Goal: Information Seeking & Learning: Learn about a topic

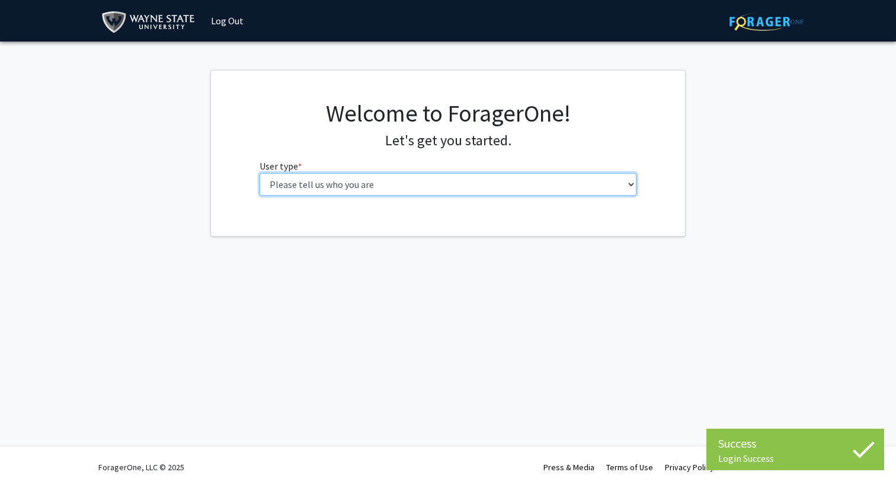
click at [486, 190] on select "Please tell us who you are Undergraduate Student Master's Student Doctoral Cand…" at bounding box center [447, 184] width 377 height 23
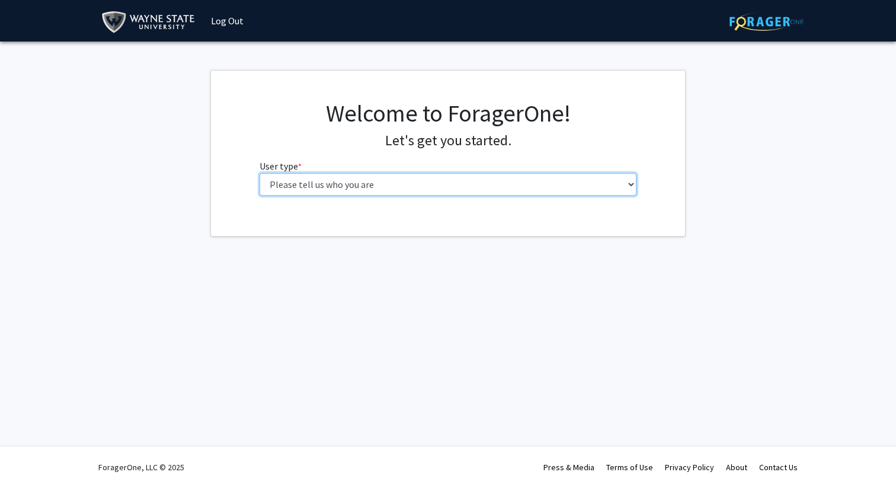
select select "3: doc"
click at [259, 173] on select "Please tell us who you are Undergraduate Student Master's Student Doctoral Cand…" at bounding box center [447, 184] width 377 height 23
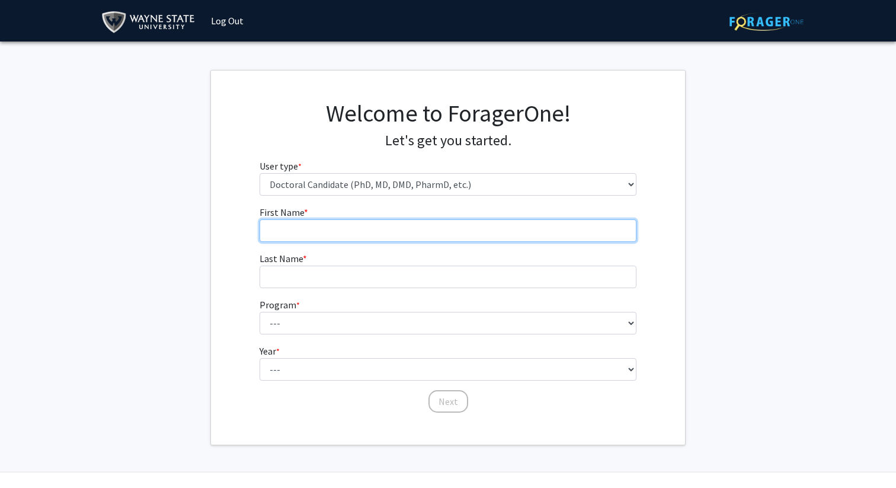
click at [499, 234] on input "First Name * required" at bounding box center [447, 230] width 377 height 23
type input "[PERSON_NAME]"
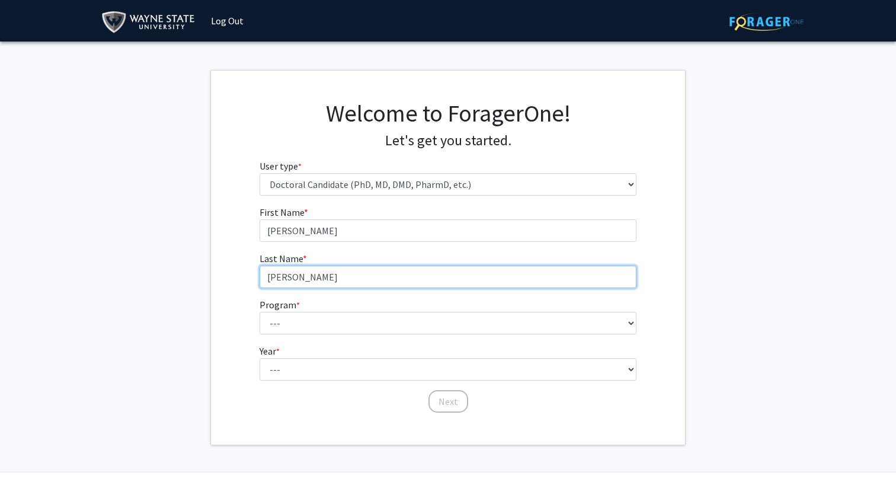
type input "[PERSON_NAME]"
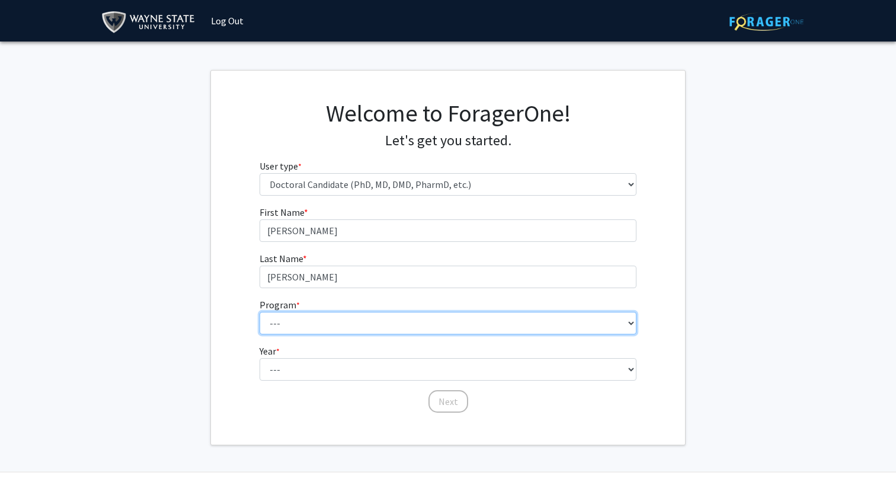
click at [461, 326] on select "--- Adult-Gerontology Acute Care Nurse Practitioner Adult-Gerontology Primary C…" at bounding box center [447, 323] width 377 height 23
select select "46: 728"
click at [259, 312] on select "--- Adult-Gerontology Acute Care Nurse Practitioner Adult-Gerontology Primary C…" at bounding box center [447, 323] width 377 height 23
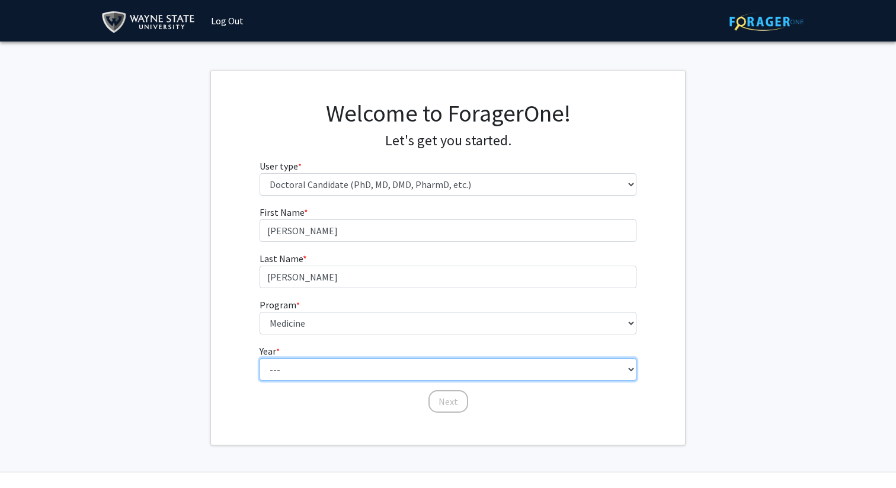
click at [378, 377] on select "--- First Year Second Year Third Year Fourth Year Fifth Year Sixth Year Seventh…" at bounding box center [447, 369] width 377 height 23
select select "1: first_year"
click at [259, 358] on select "--- First Year Second Year Third Year Fourth Year Fifth Year Sixth Year Seventh…" at bounding box center [447, 369] width 377 height 23
click at [283, 374] on select "--- First Year Second Year Third Year Fourth Year Fifth Year Sixth Year Seventh…" at bounding box center [447, 369] width 377 height 23
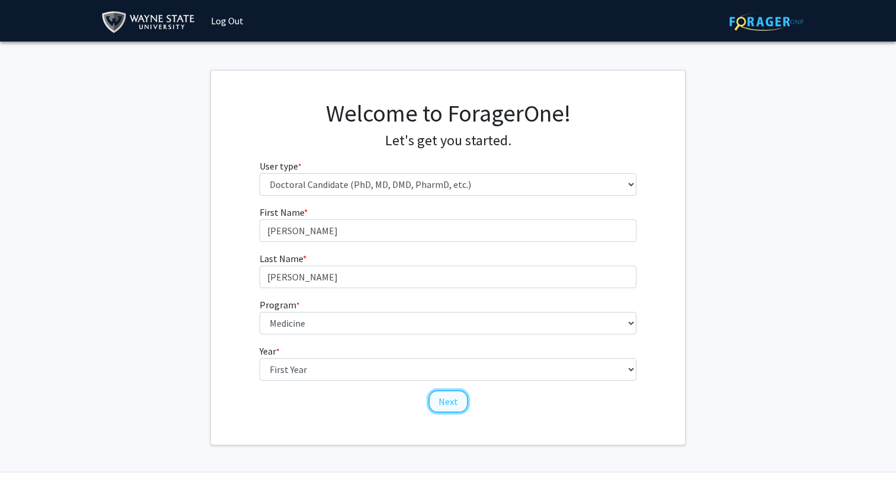
click at [444, 393] on button "Next" at bounding box center [448, 401] width 40 height 23
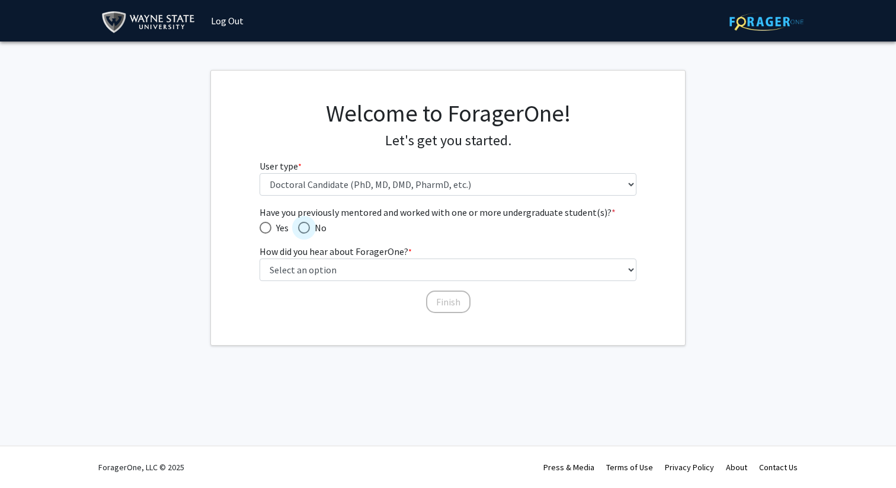
click at [310, 229] on span "Have you previously mentored and worked with one or more undergraduate student(…" at bounding box center [304, 228] width 12 height 12
click at [310, 229] on input "No" at bounding box center [304, 228] width 12 height 12
radio input "true"
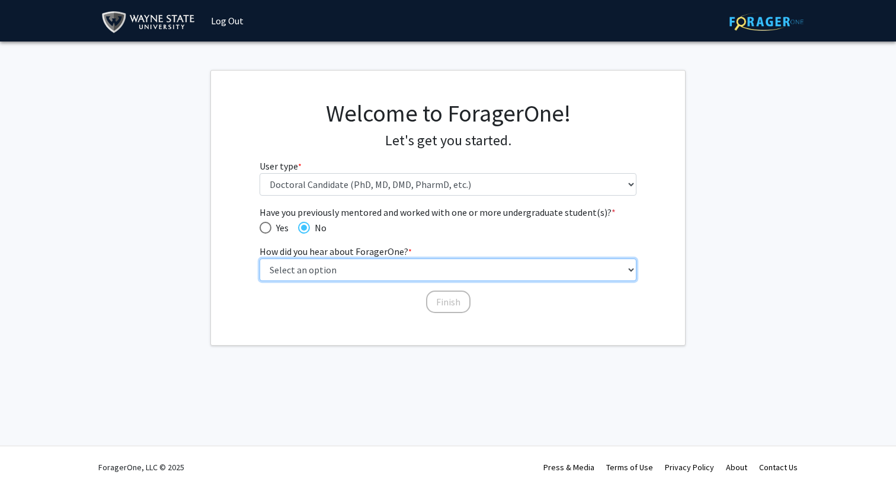
click at [352, 270] on select "Select an option Peer/student recommendation Faculty/staff recommendation Unive…" at bounding box center [447, 269] width 377 height 23
select select "3: university_website"
click at [259, 258] on select "Select an option Peer/student recommendation Faculty/staff recommendation Unive…" at bounding box center [447, 269] width 377 height 23
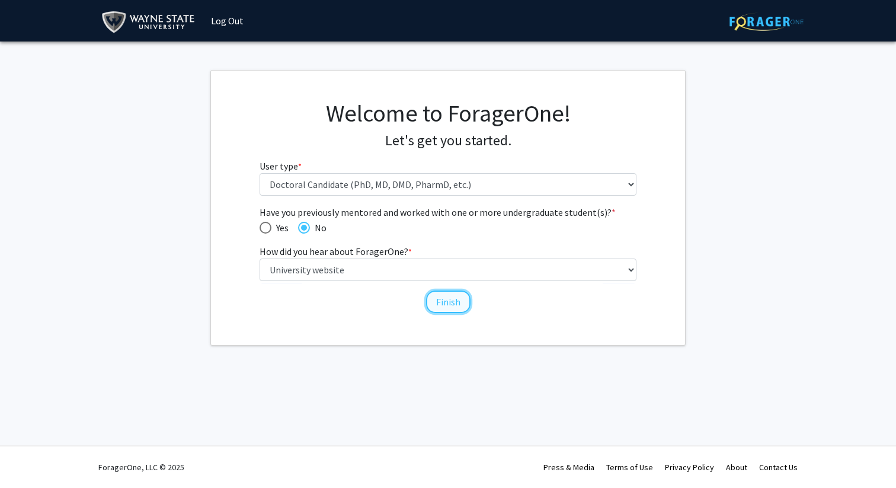
click at [436, 297] on button "Finish" at bounding box center [448, 301] width 44 height 23
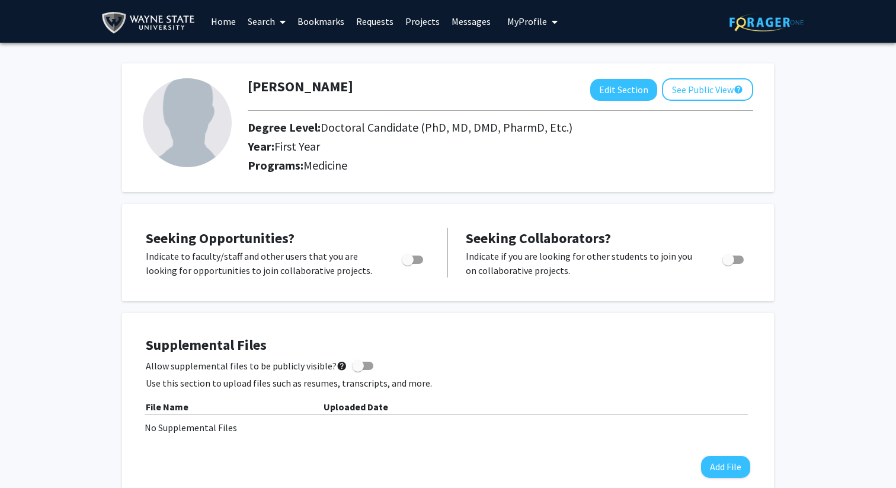
click at [267, 25] on link "Search" at bounding box center [267, 21] width 50 height 41
click at [281, 53] on span "Faculty/Staff" at bounding box center [285, 55] width 87 height 24
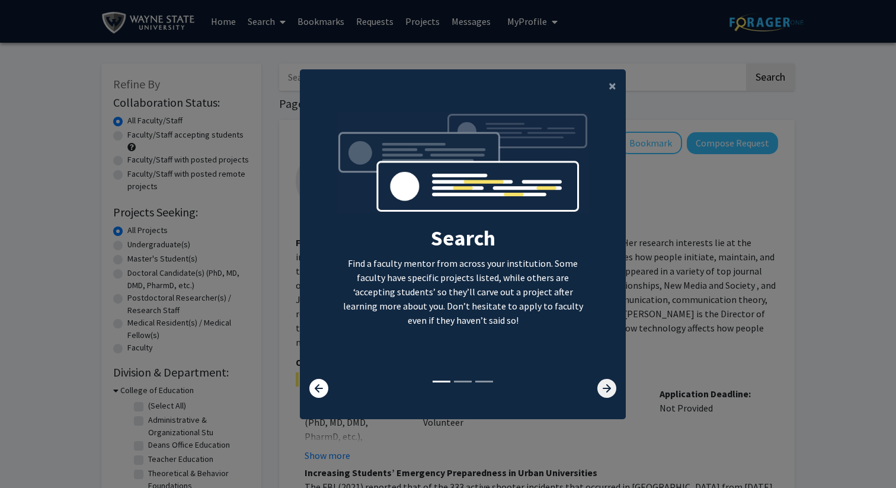
click at [611, 385] on icon at bounding box center [606, 388] width 19 height 19
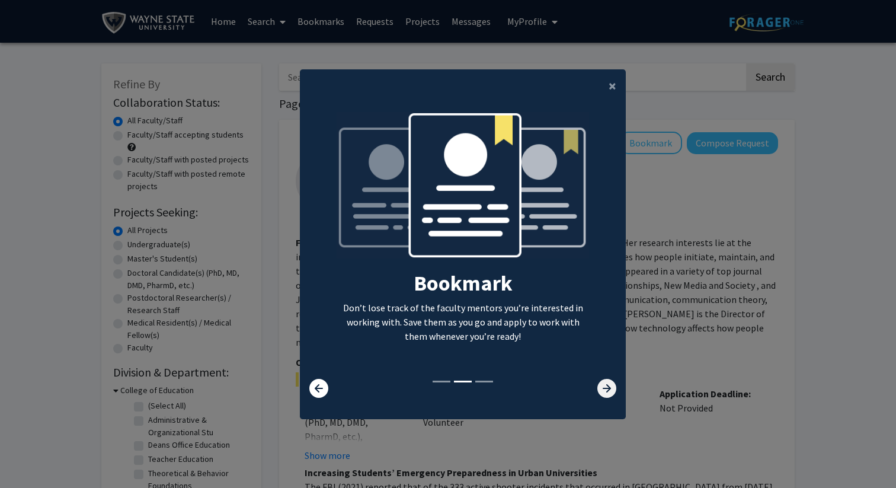
click at [611, 385] on icon at bounding box center [606, 388] width 19 height 19
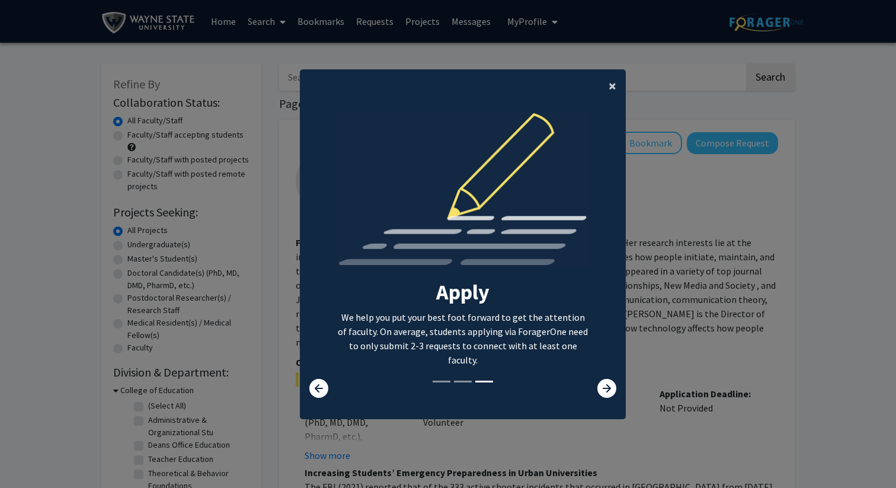
click at [612, 85] on span "×" at bounding box center [612, 85] width 8 height 18
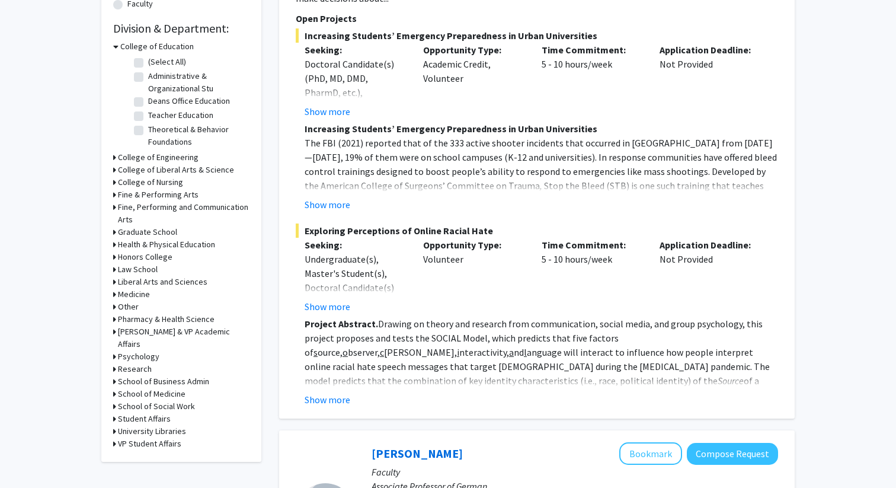
scroll to position [344, 0]
click at [120, 296] on h3 "Medicine" at bounding box center [134, 293] width 32 height 12
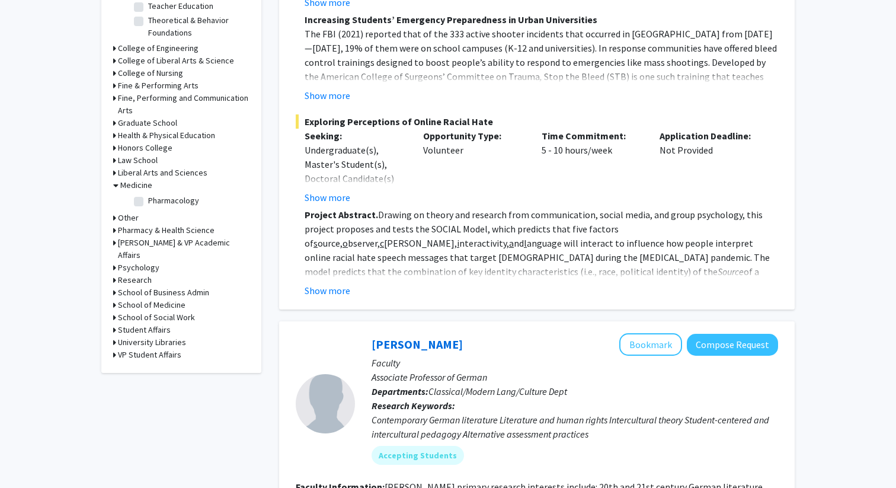
scroll to position [454, 0]
click at [162, 310] on h3 "School of Social Work" at bounding box center [156, 316] width 77 height 12
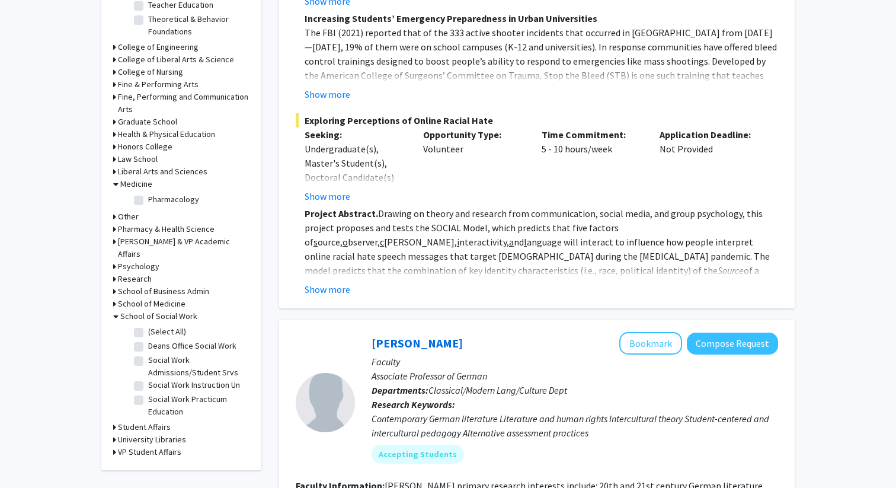
click at [164, 297] on h3 "School of Medicine" at bounding box center [152, 303] width 68 height 12
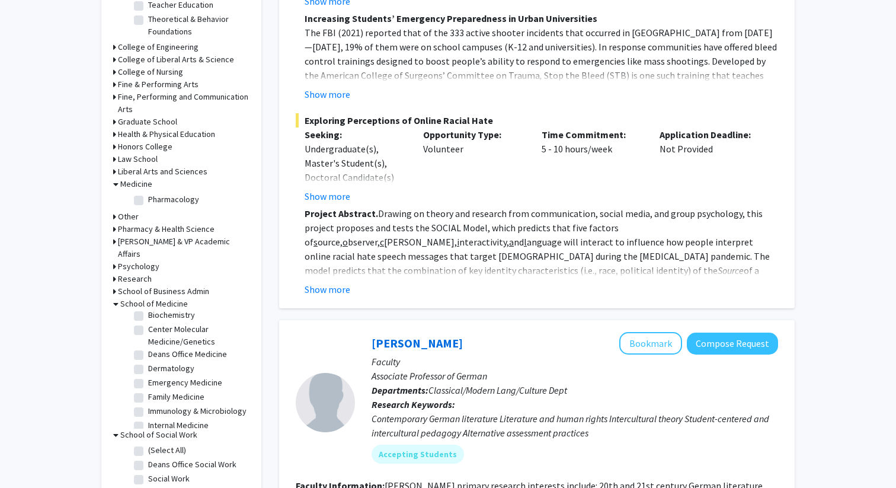
scroll to position [0, 0]
click at [148, 327] on label "Anesthesiology" at bounding box center [176, 333] width 56 height 12
click at [148, 327] on input "Anesthesiology" at bounding box center [152, 331] width 8 height 8
checkbox input "true"
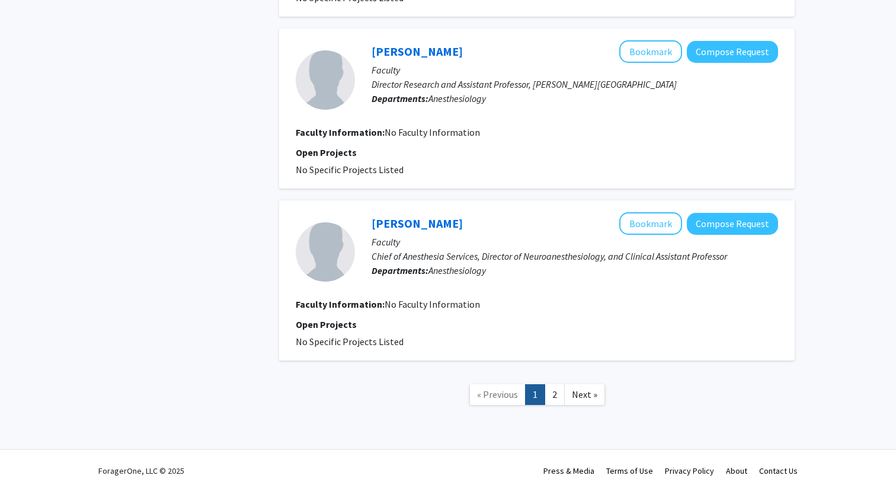
scroll to position [1412, 0]
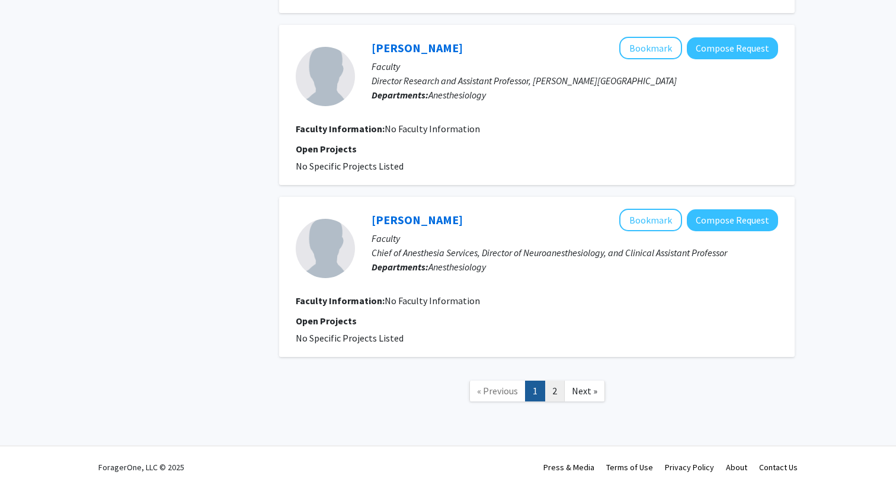
click at [551, 389] on link "2" at bounding box center [554, 390] width 20 height 21
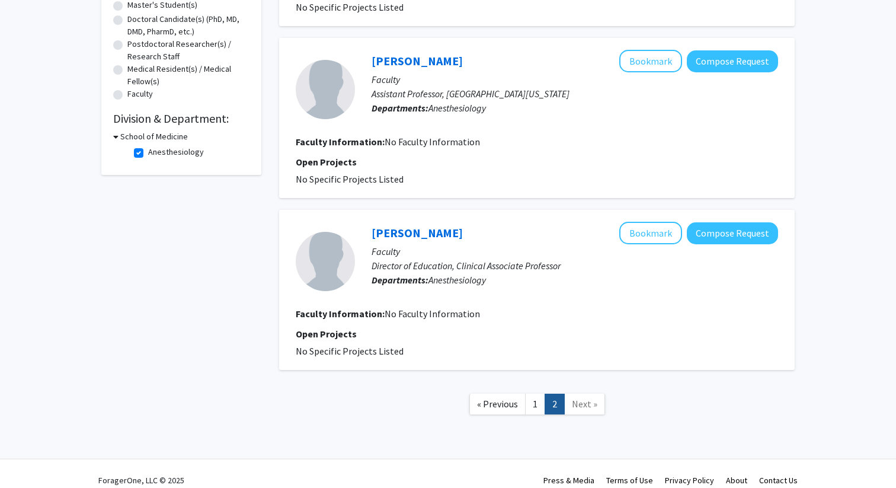
scroll to position [246, 0]
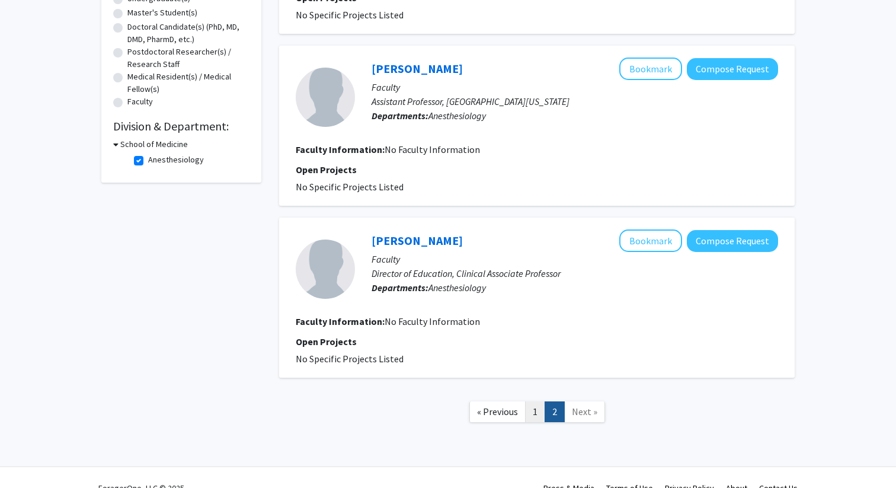
click at [534, 418] on link "1" at bounding box center [535, 411] width 20 height 21
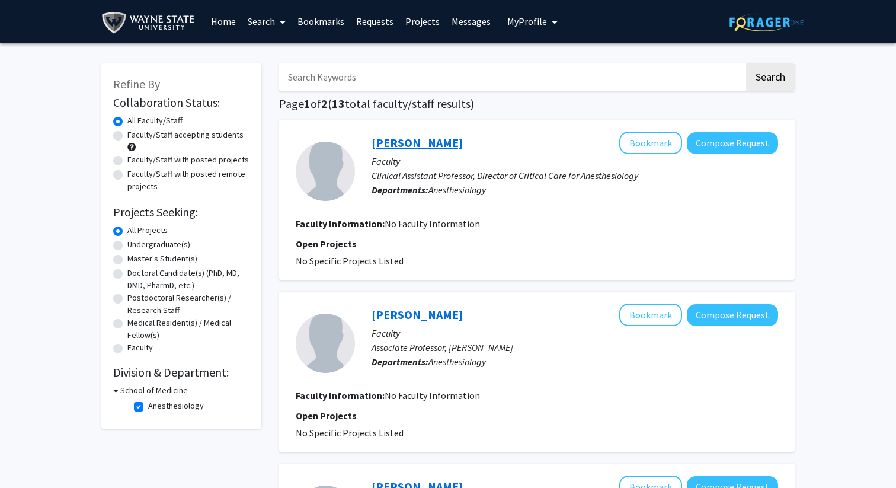
click at [452, 146] on link "Krassimir Denchev" at bounding box center [416, 142] width 91 height 15
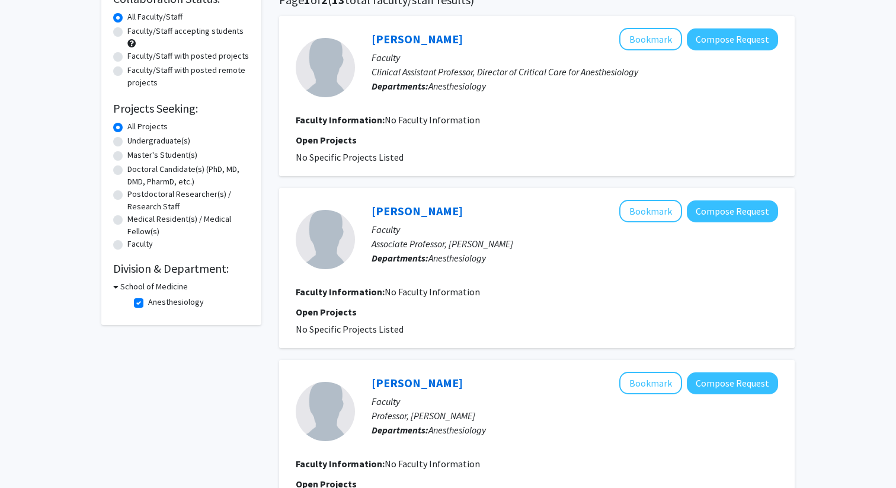
scroll to position [104, 0]
click at [403, 202] on div "Terry Ellis Bookmark Compose Request" at bounding box center [574, 210] width 406 height 23
click at [405, 207] on link "Terry Ellis" at bounding box center [416, 210] width 91 height 15
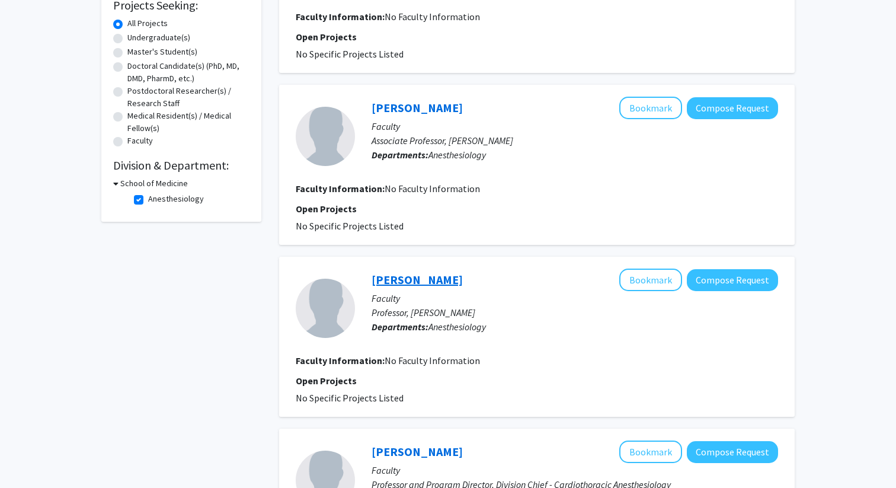
scroll to position [207, 0]
click at [430, 268] on div "Morris Brown Bookmark Compose Request" at bounding box center [574, 279] width 406 height 23
click at [430, 277] on link "Morris Brown" at bounding box center [416, 278] width 91 height 15
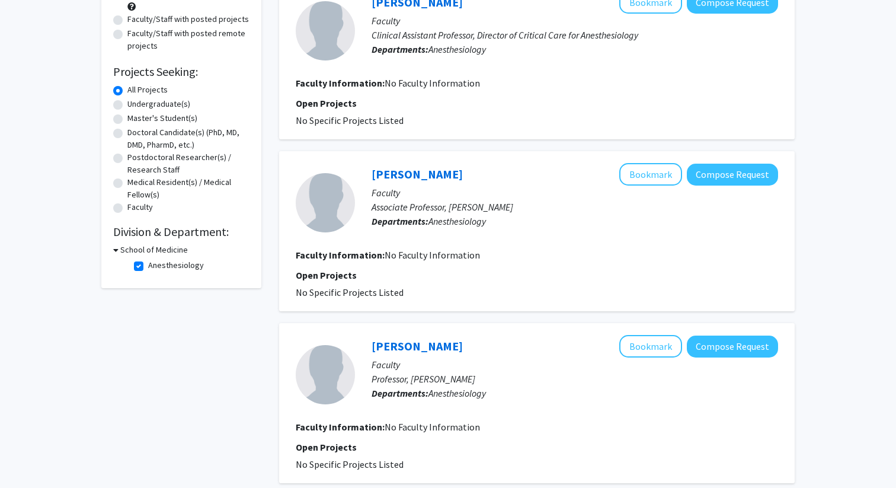
scroll to position [161, 0]
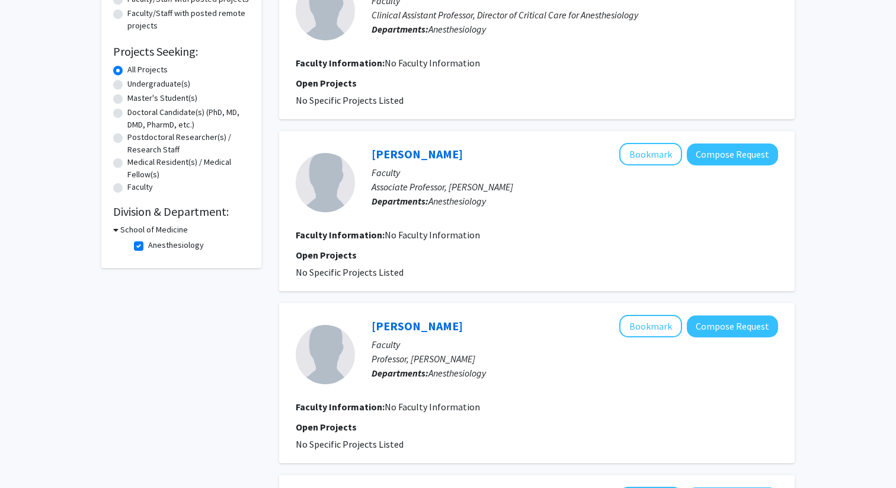
click at [136, 232] on h3 "School of Medicine" at bounding box center [154, 229] width 68 height 12
click at [136, 232] on h3 "School of Medicine" at bounding box center [152, 229] width 68 height 12
click at [148, 246] on label "Anesthesiology" at bounding box center [176, 245] width 56 height 12
click at [148, 246] on input "Anesthesiology" at bounding box center [152, 243] width 8 height 8
checkbox input "false"
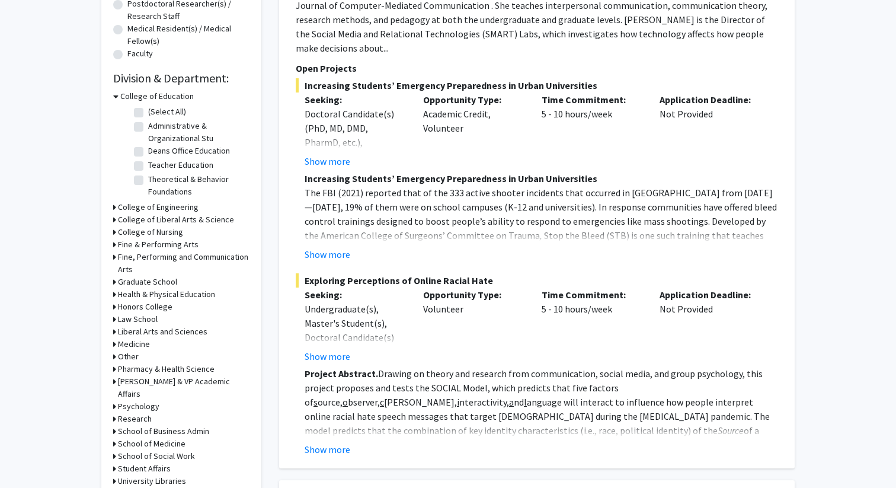
scroll to position [296, 0]
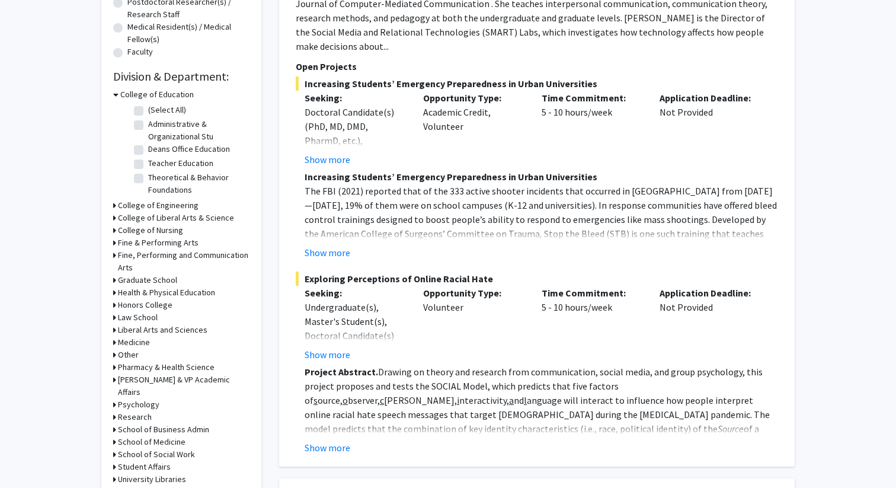
click at [130, 345] on h3 "Medicine" at bounding box center [134, 342] width 32 height 12
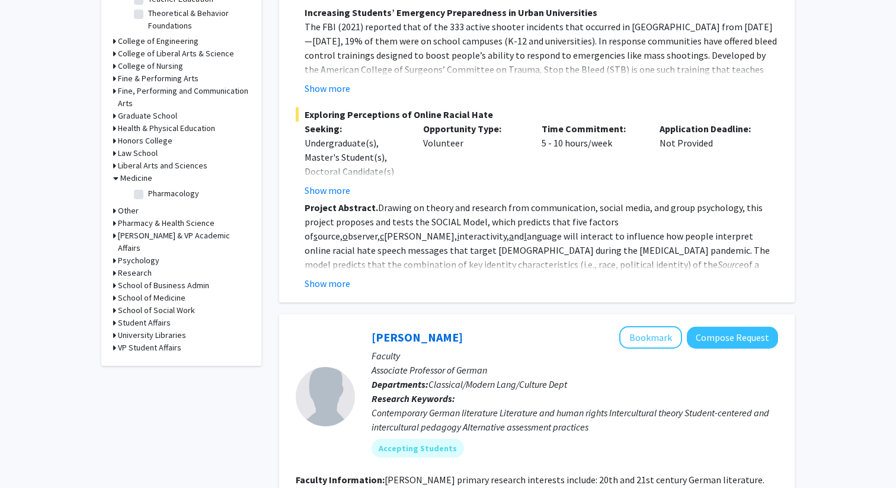
scroll to position [469, 0]
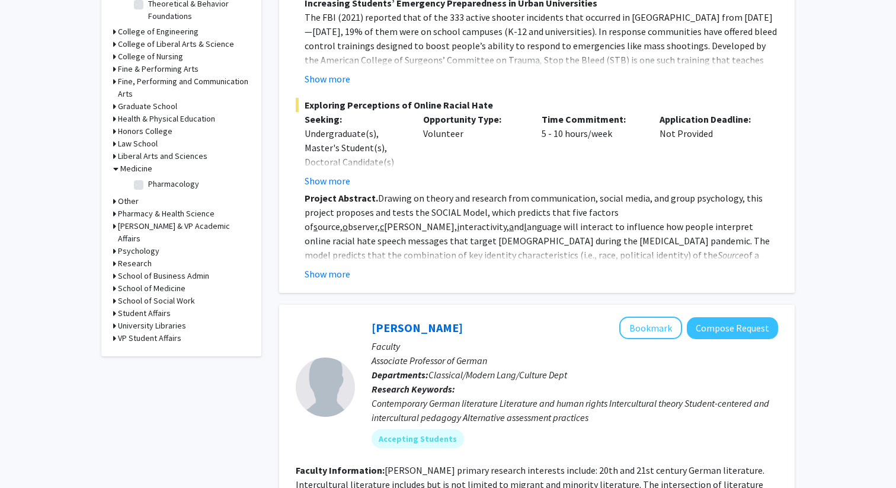
click at [154, 282] on h3 "School of Medicine" at bounding box center [152, 288] width 68 height 12
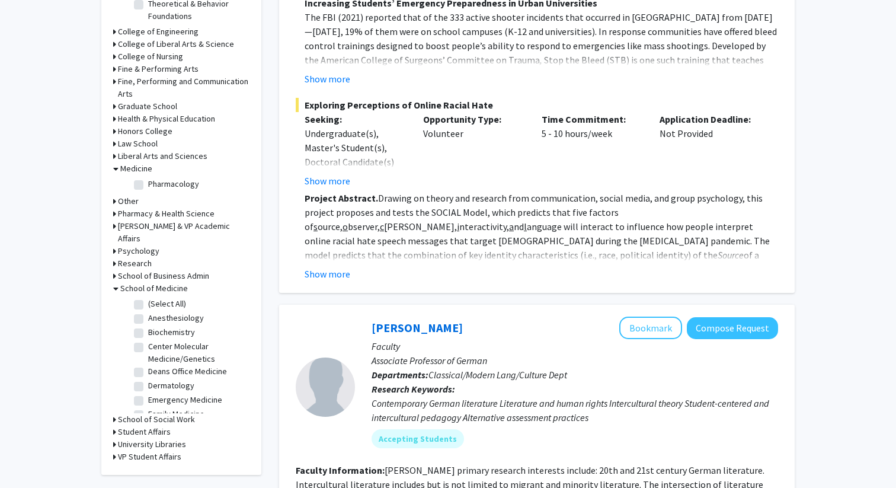
click at [148, 297] on label "(Select All)" at bounding box center [167, 303] width 38 height 12
click at [148, 297] on input "(Select All)" at bounding box center [152, 301] width 8 height 8
checkbox input "true"
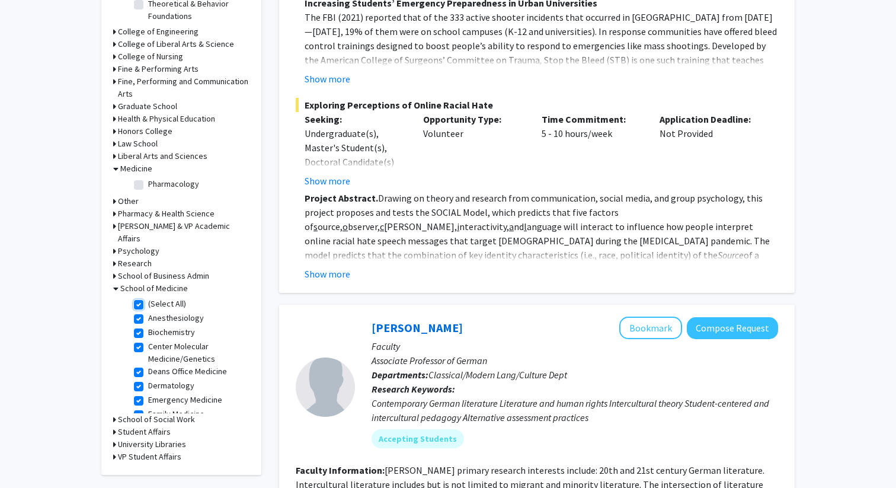
checkbox input "true"
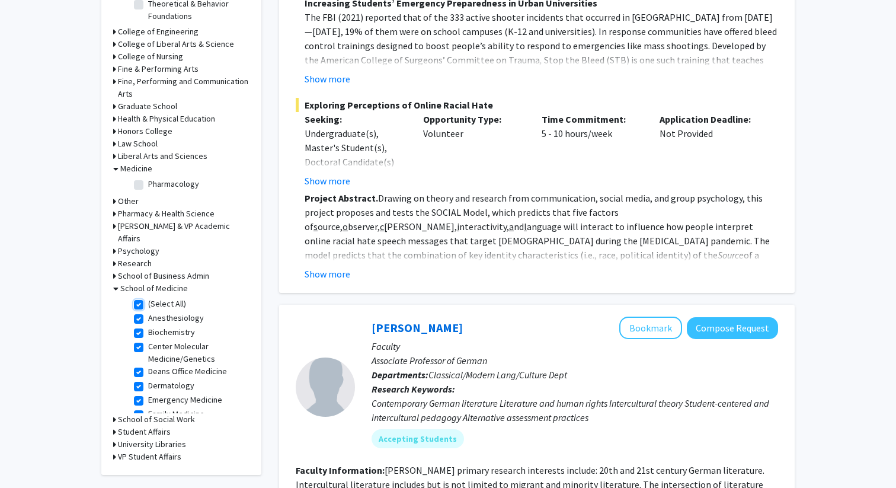
checkbox input "true"
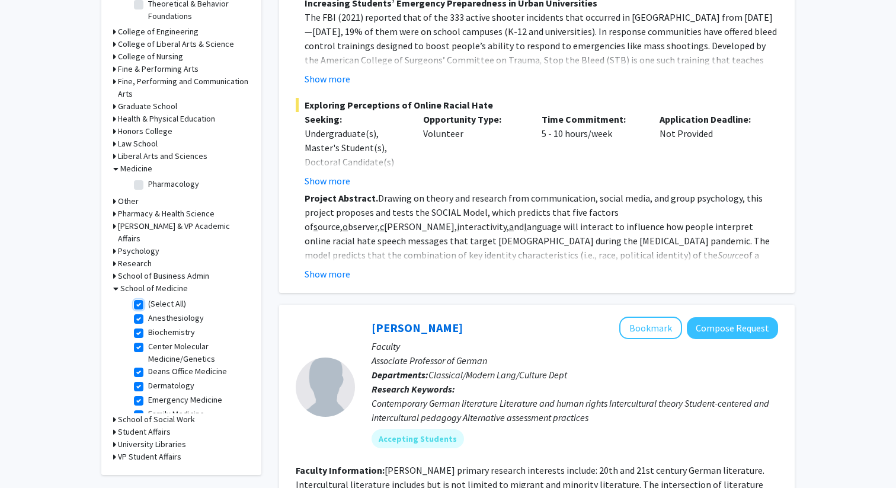
checkbox input "true"
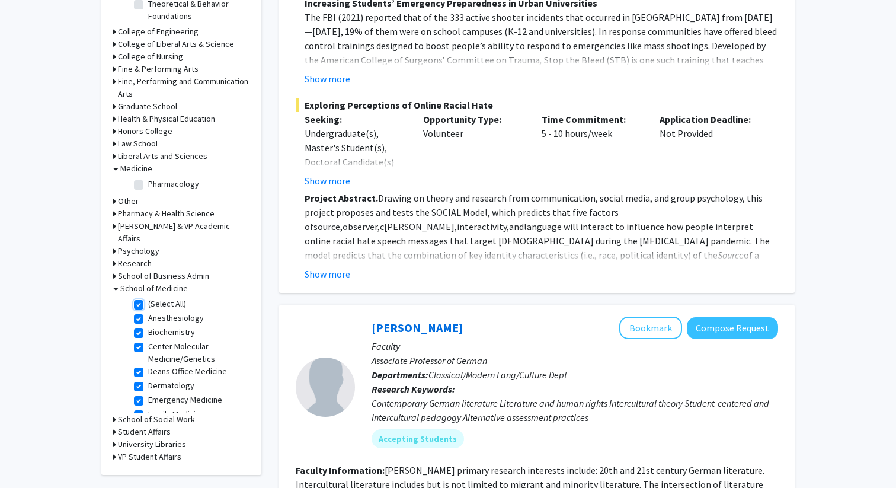
checkbox input "true"
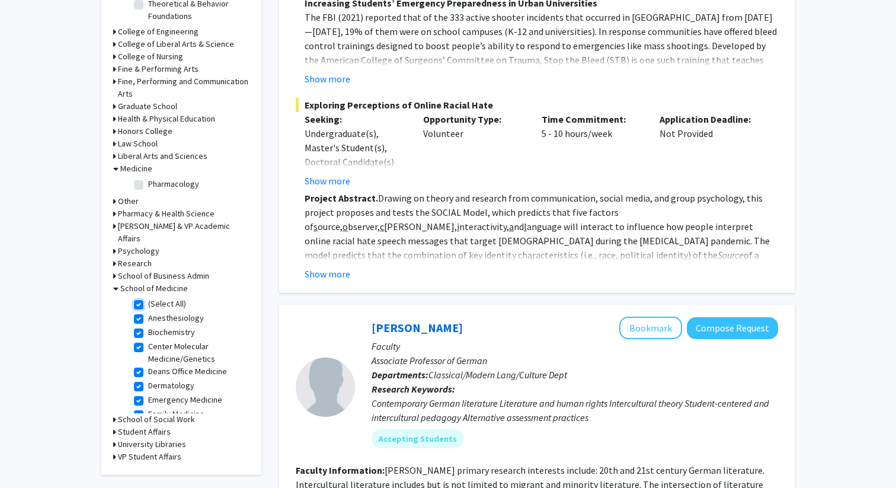
checkbox input "true"
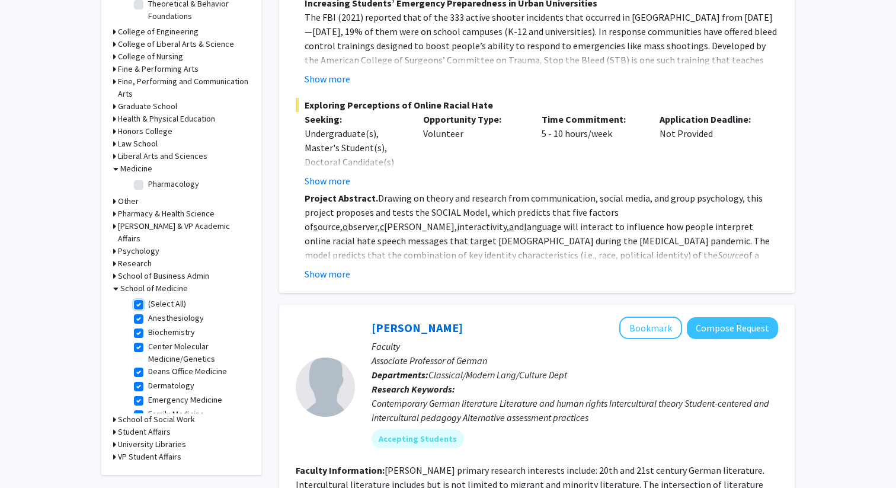
checkbox input "true"
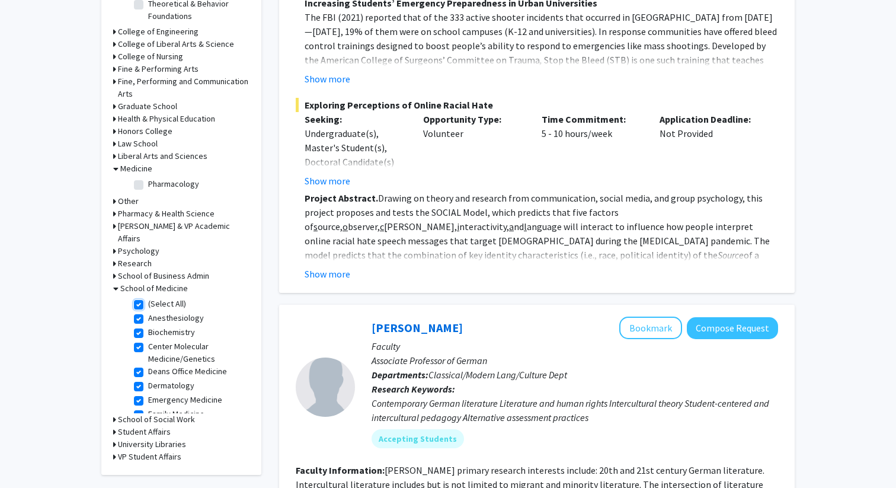
checkbox input "true"
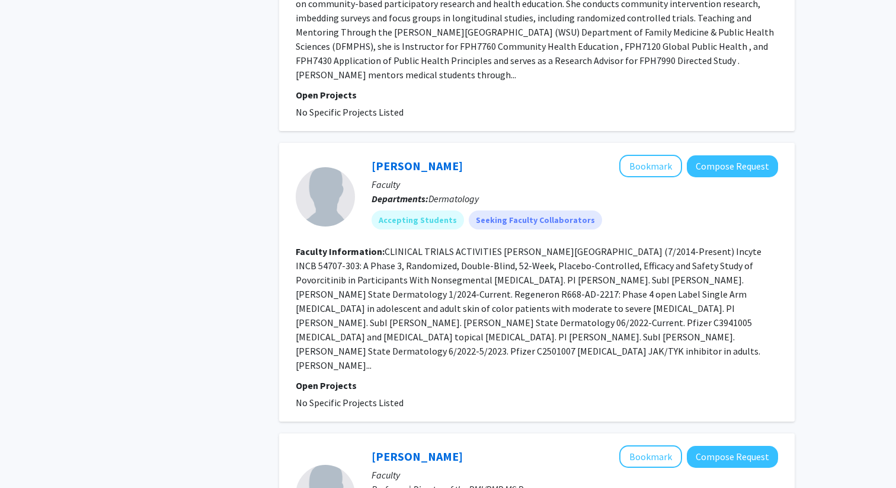
scroll to position [2882, 0]
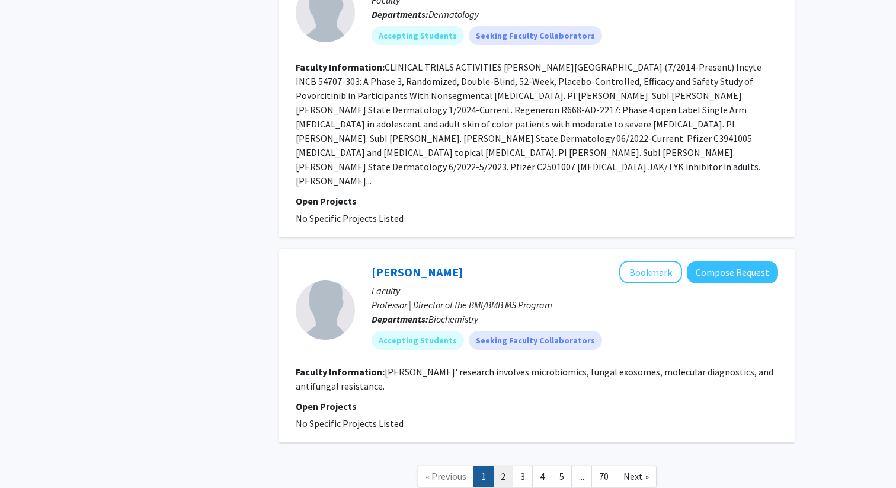
click at [508, 466] on link "2" at bounding box center [503, 476] width 20 height 21
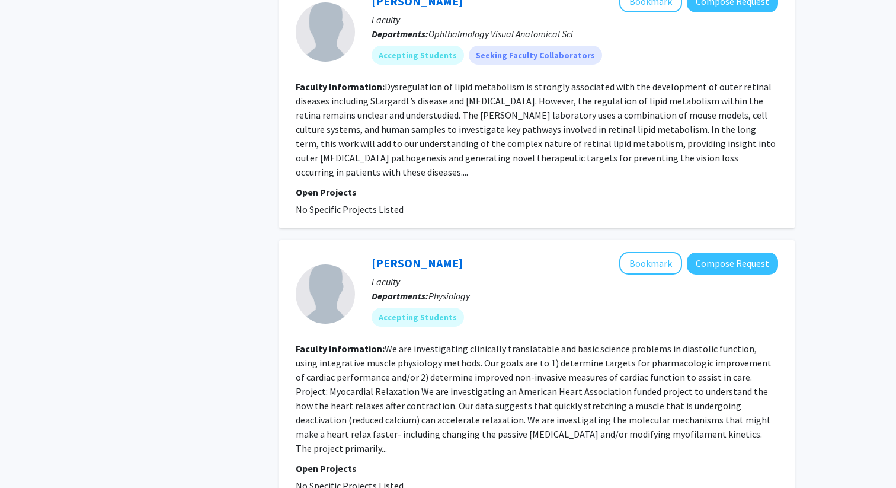
scroll to position [2469, 0]
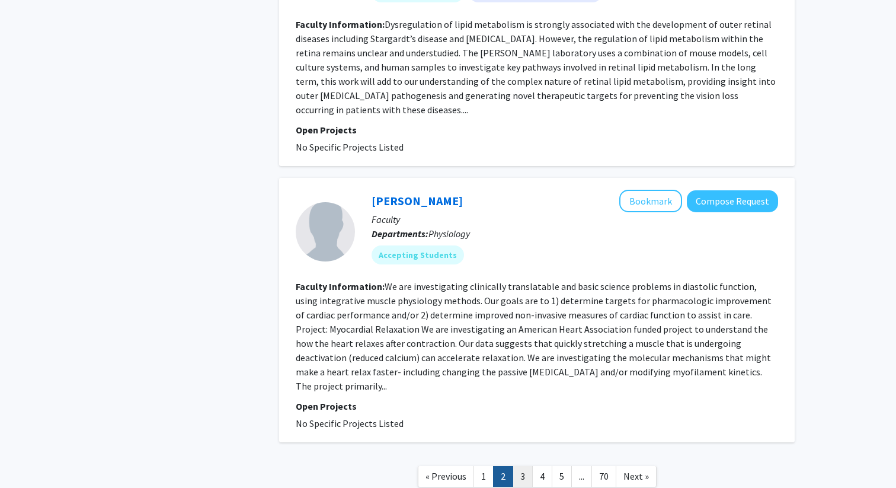
click at [525, 466] on link "3" at bounding box center [522, 476] width 20 height 21
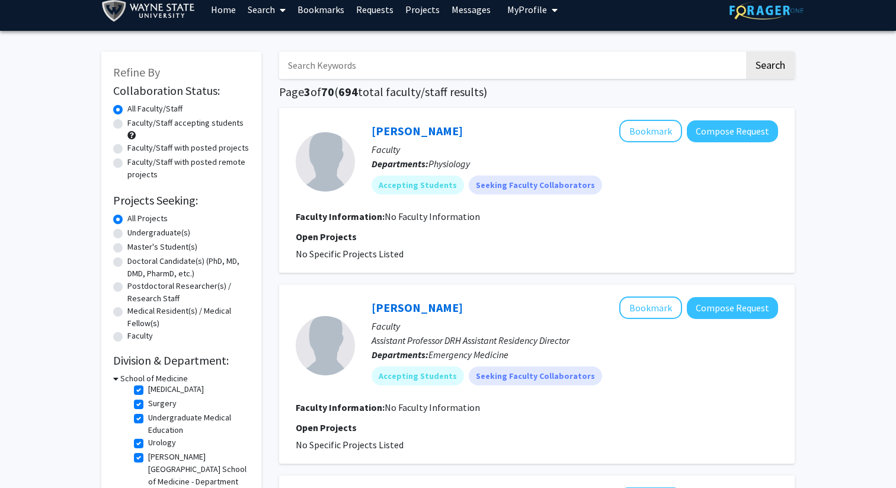
scroll to position [20, 0]
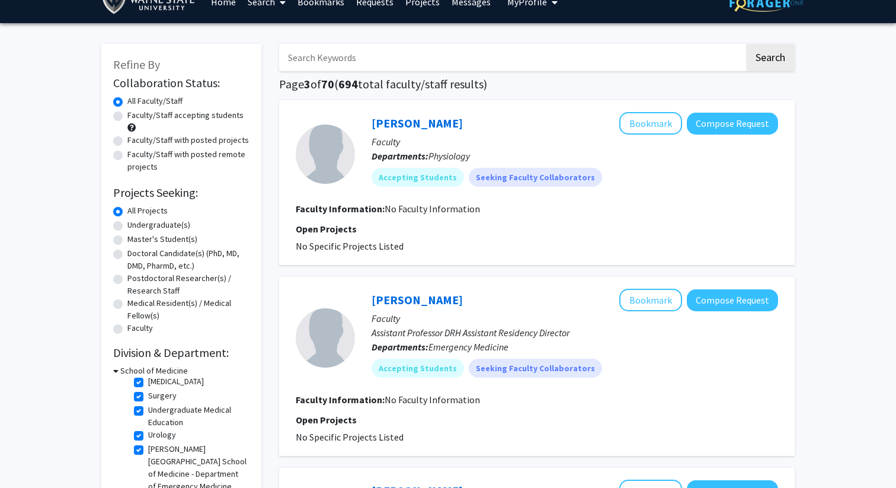
click at [164, 255] on label "Doctoral Candidate(s) (PhD, MD, DMD, PharmD, etc.)" at bounding box center [188, 259] width 122 height 25
click at [135, 255] on input "Doctoral Candidate(s) (PhD, MD, DMD, PharmD, etc.)" at bounding box center [131, 251] width 8 height 8
radio input "true"
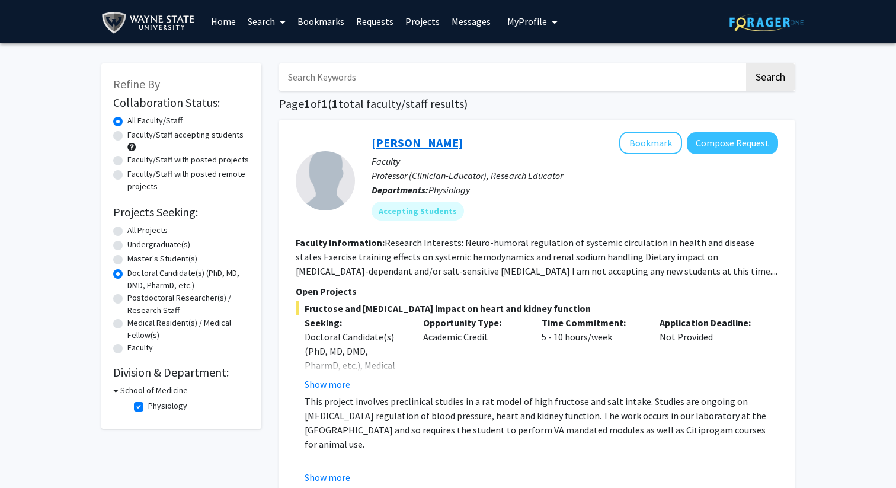
click at [425, 139] on link "Rossi Noreen" at bounding box center [416, 142] width 91 height 15
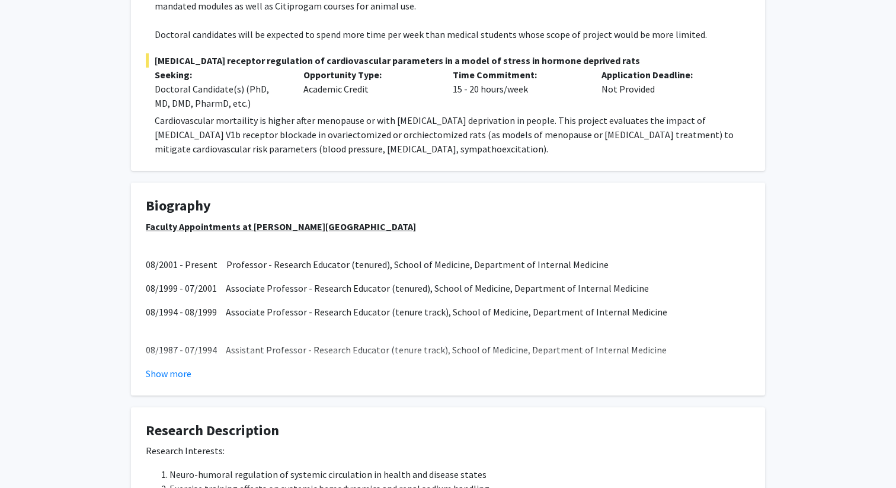
scroll to position [369, 0]
click at [182, 373] on button "Show more" at bounding box center [169, 374] width 46 height 14
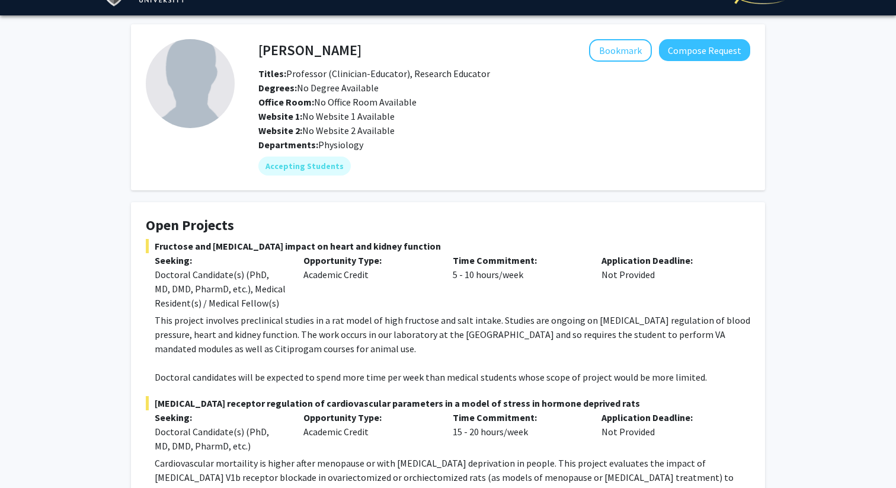
scroll to position [0, 0]
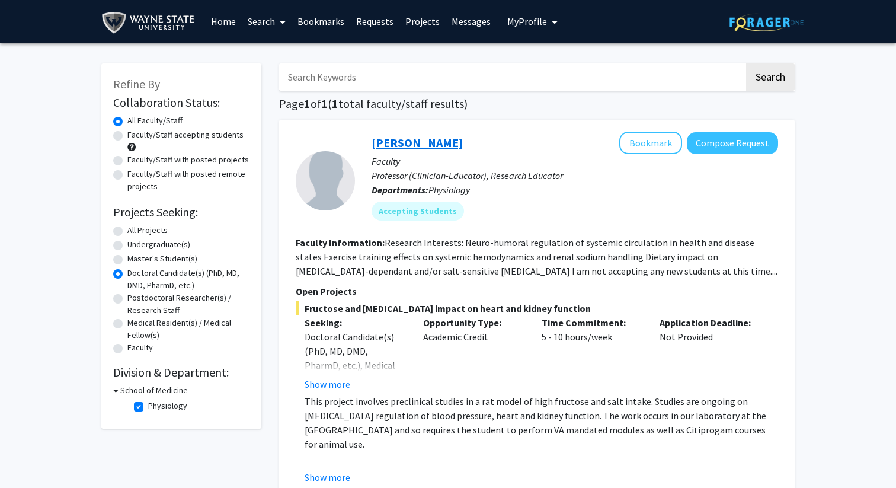
click at [430, 136] on link "Rossi Noreen" at bounding box center [416, 142] width 91 height 15
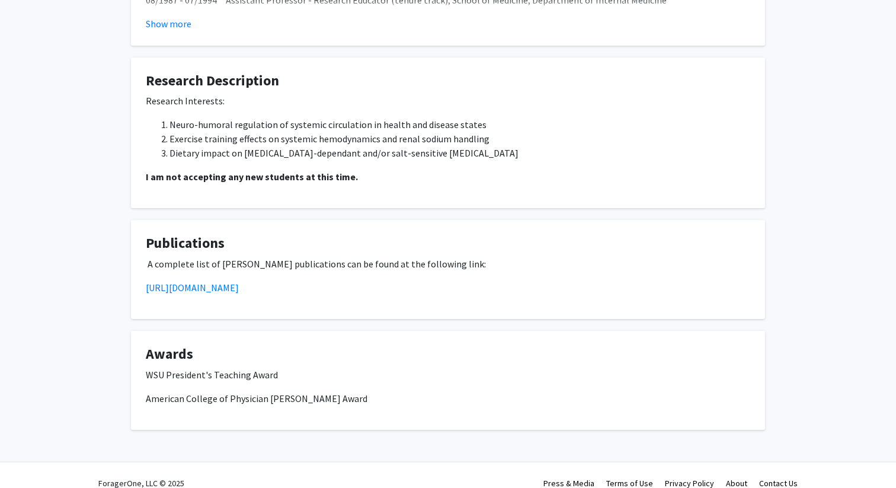
scroll to position [735, 0]
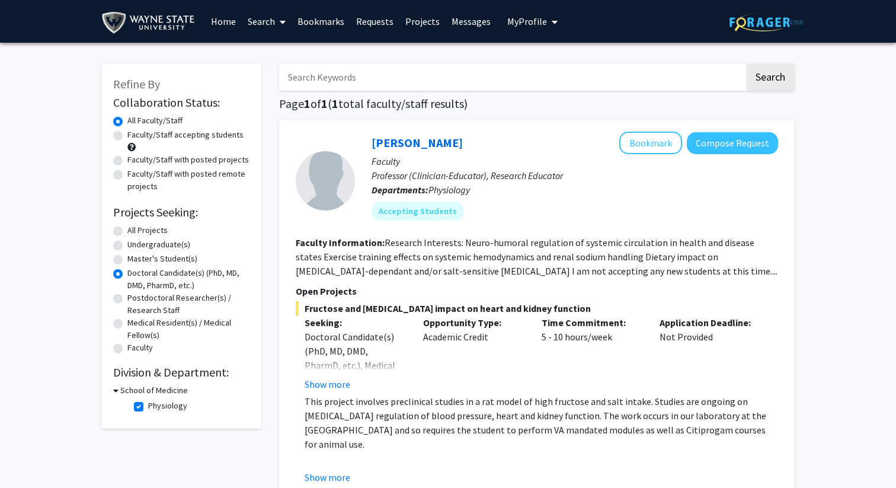
click at [175, 275] on label "Doctoral Candidate(s) (PhD, MD, DMD, PharmD, etc.)" at bounding box center [188, 279] width 122 height 25
click at [135, 274] on input "Doctoral Candidate(s) (PhD, MD, DMD, PharmD, etc.)" at bounding box center [131, 271] width 8 height 8
click at [123, 275] on div "Doctoral Candidate(s) (PhD, MD, DMD, PharmD, etc.)" at bounding box center [181, 279] width 136 height 25
click at [132, 230] on label "All Projects" at bounding box center [147, 230] width 40 height 12
click at [132, 230] on input "All Projects" at bounding box center [131, 228] width 8 height 8
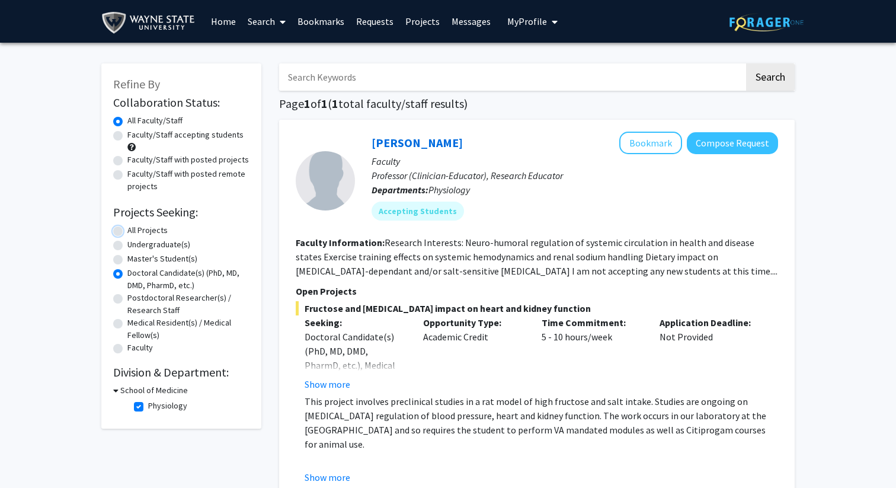
radio input "true"
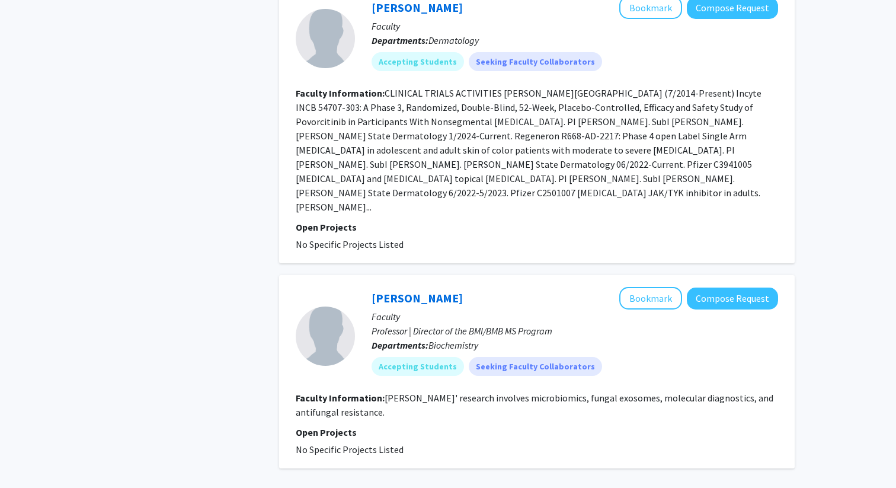
scroll to position [2872, 0]
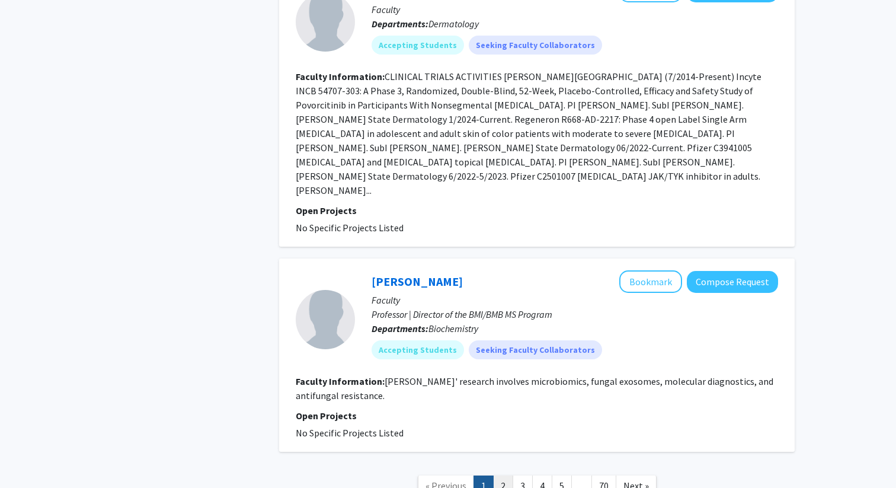
click at [506, 475] on link "2" at bounding box center [503, 485] width 20 height 21
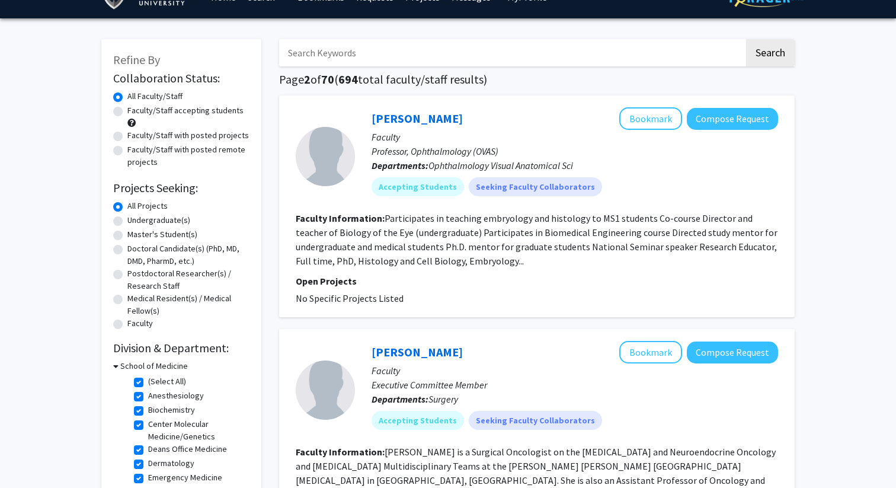
scroll to position [45, 0]
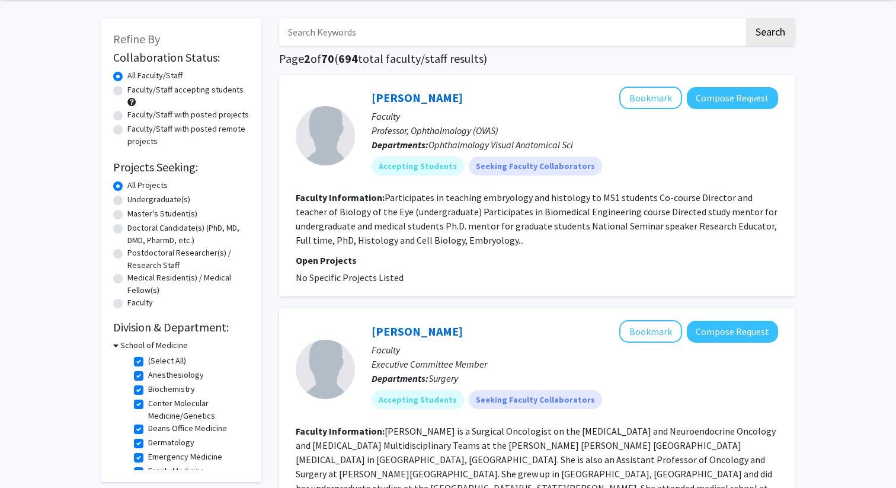
click at [512, 243] on fg-read-more "Participates in teaching embryology and histology to MS1 students Co-course Dir…" at bounding box center [537, 218] width 482 height 55
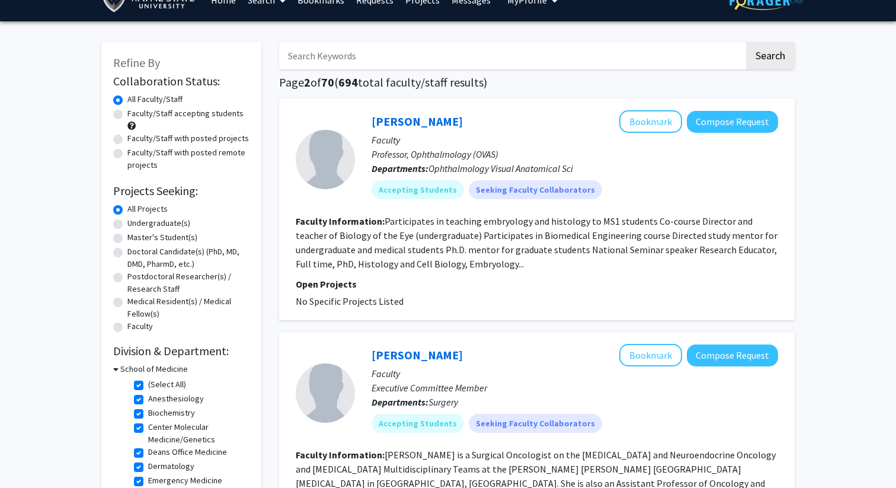
scroll to position [0, 0]
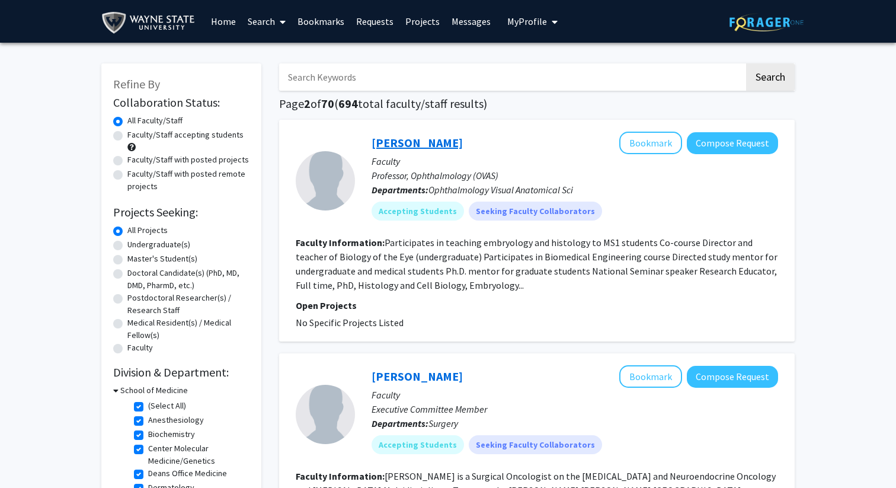
click at [423, 141] on link "Bruce Berkowitz" at bounding box center [416, 142] width 91 height 15
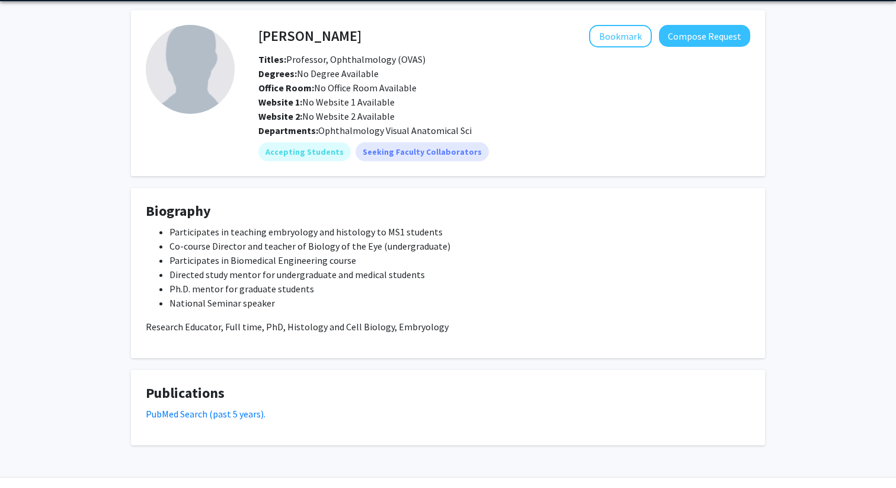
scroll to position [72, 0]
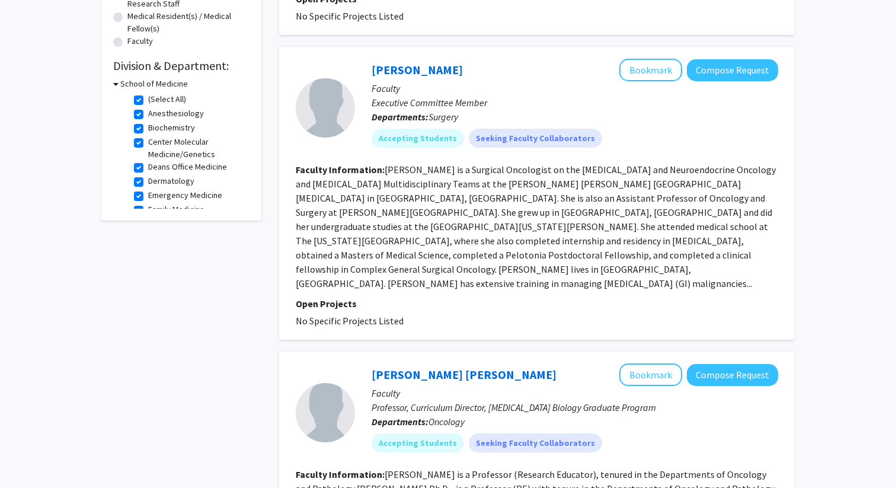
scroll to position [303, 0]
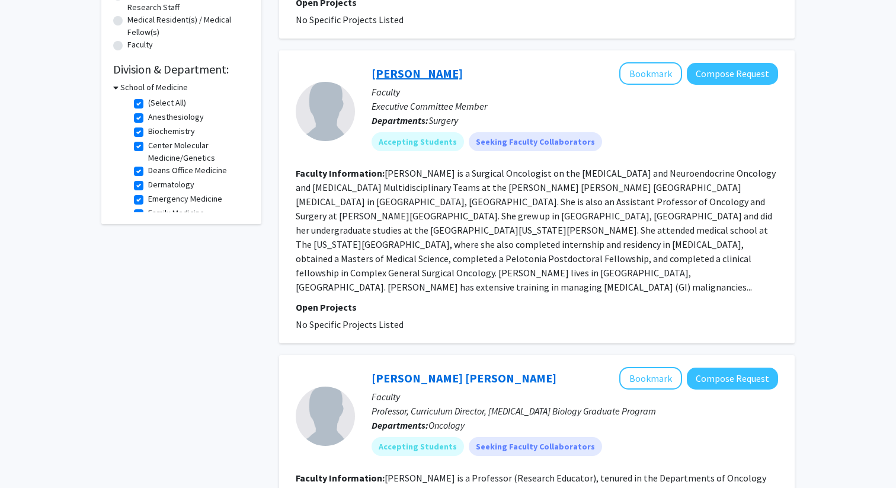
click at [405, 76] on link "Eliza Beal" at bounding box center [416, 73] width 91 height 15
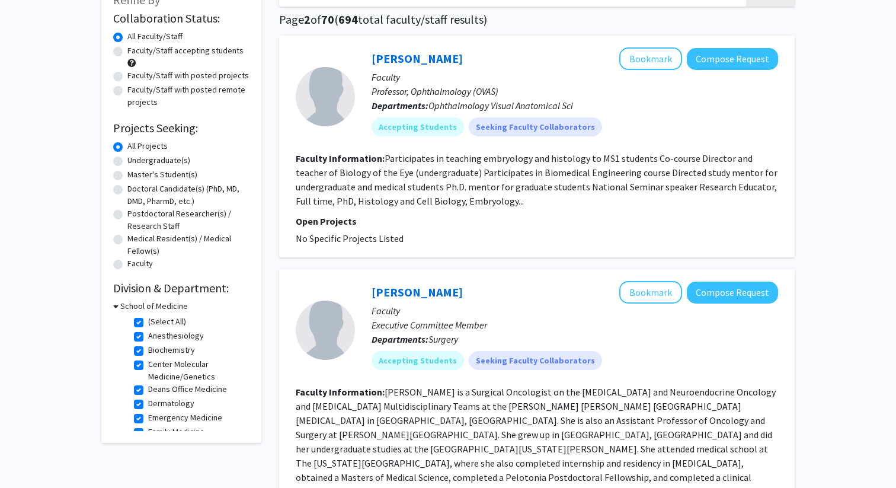
click at [148, 320] on label "(Select All)" at bounding box center [167, 321] width 38 height 12
click at [148, 320] on input "(Select All)" at bounding box center [152, 319] width 8 height 8
checkbox input "false"
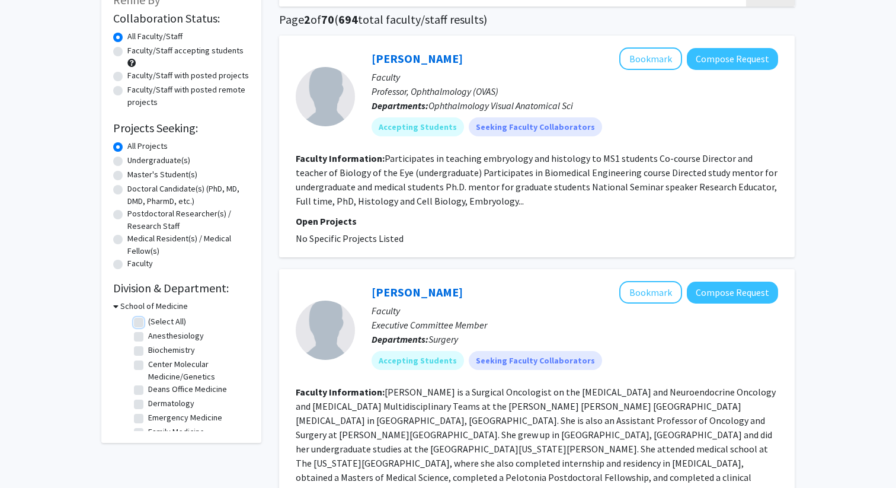
checkbox input "false"
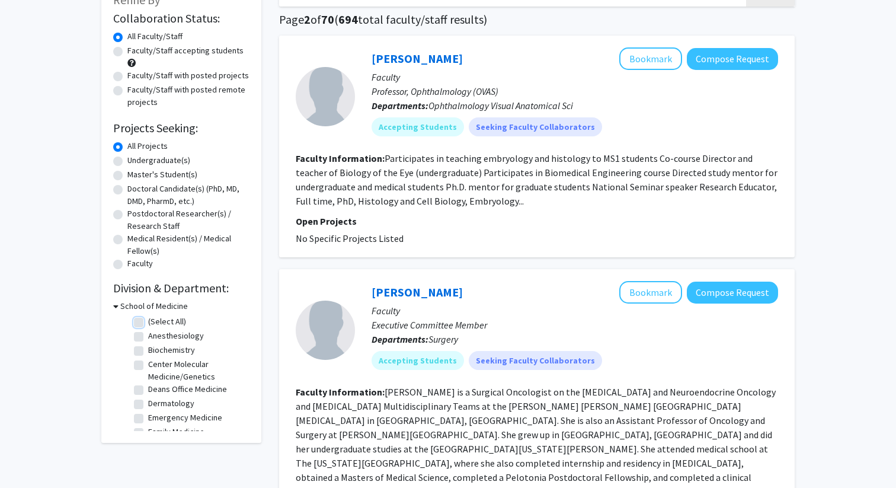
checkbox input "false"
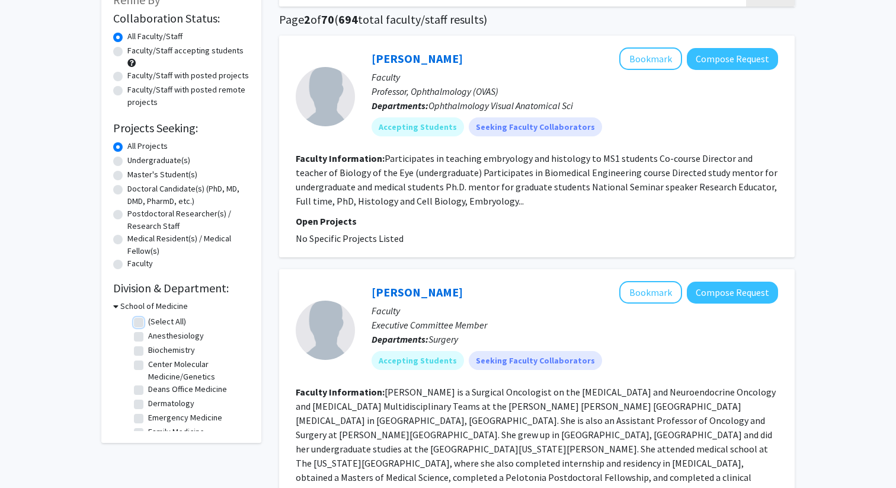
checkbox input "false"
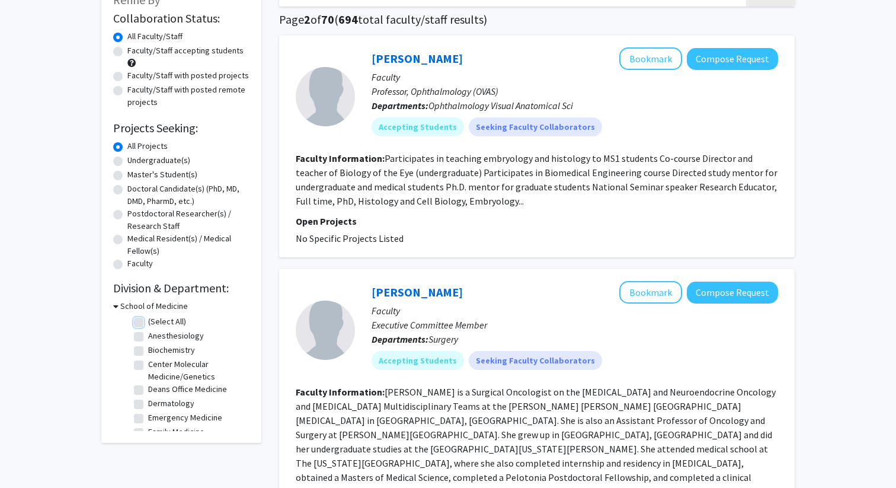
checkbox input "false"
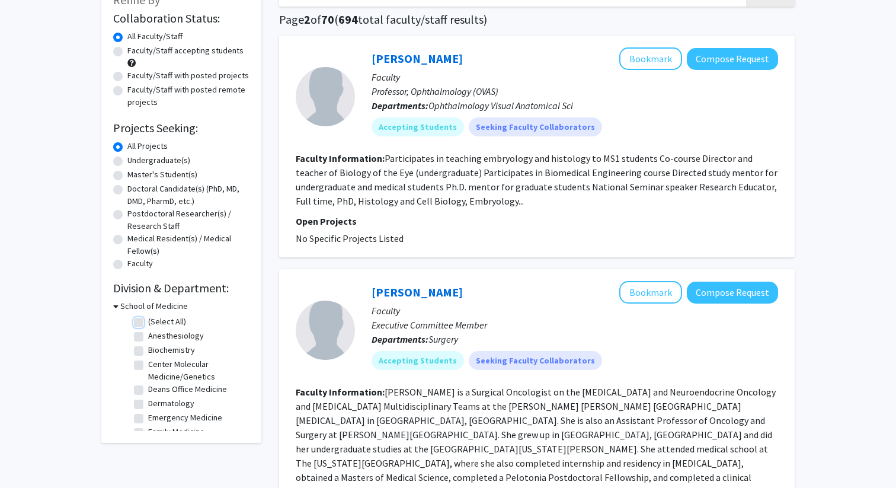
checkbox input "false"
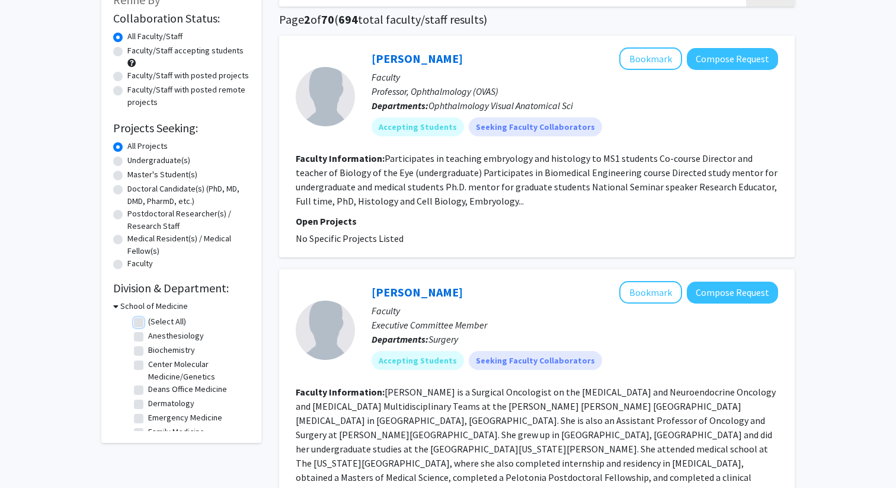
checkbox input "false"
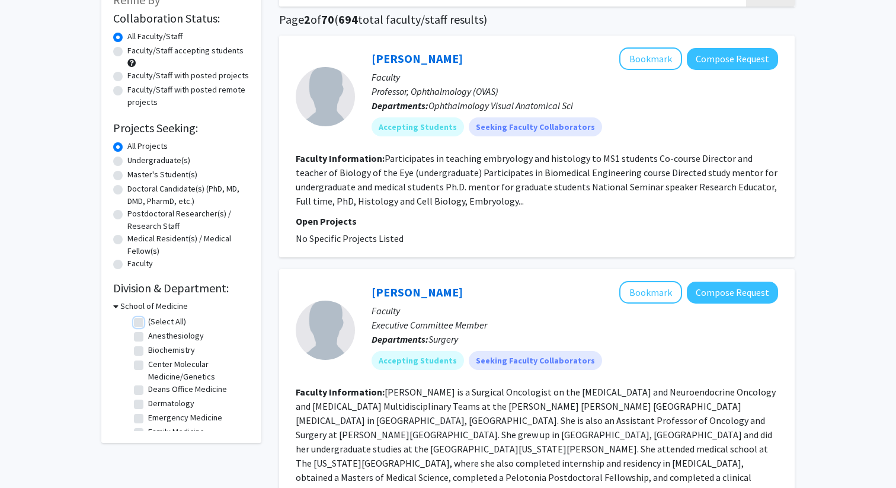
checkbox input "false"
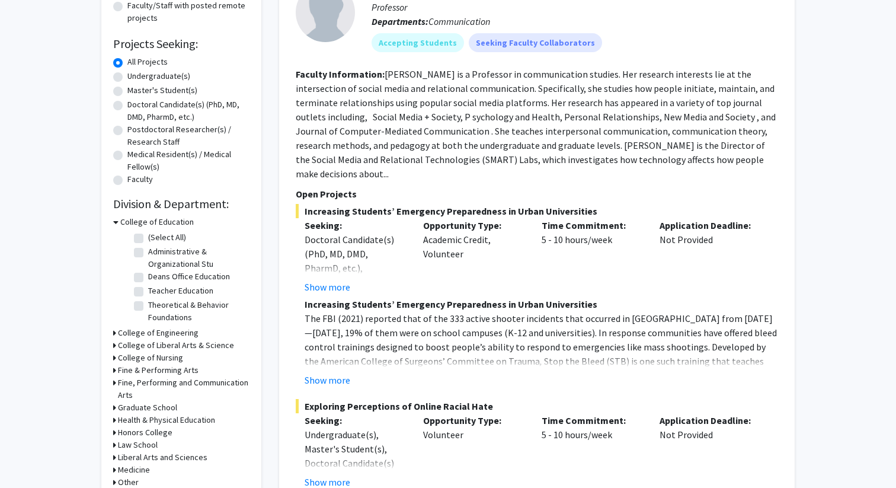
scroll to position [174, 0]
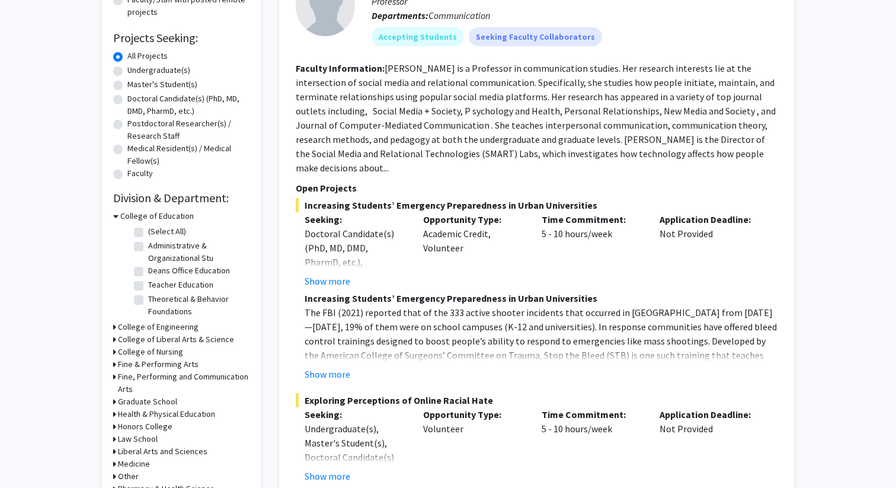
click at [129, 215] on h3 "College of Education" at bounding box center [156, 216] width 73 height 12
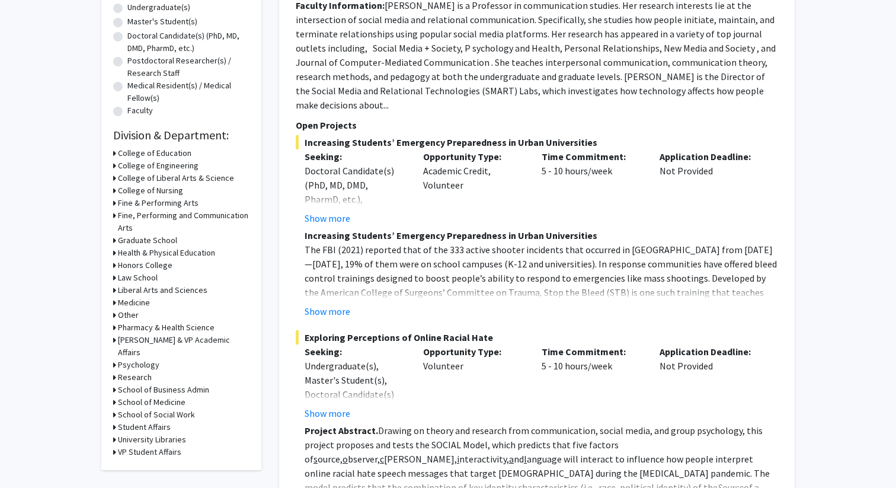
scroll to position [239, 0]
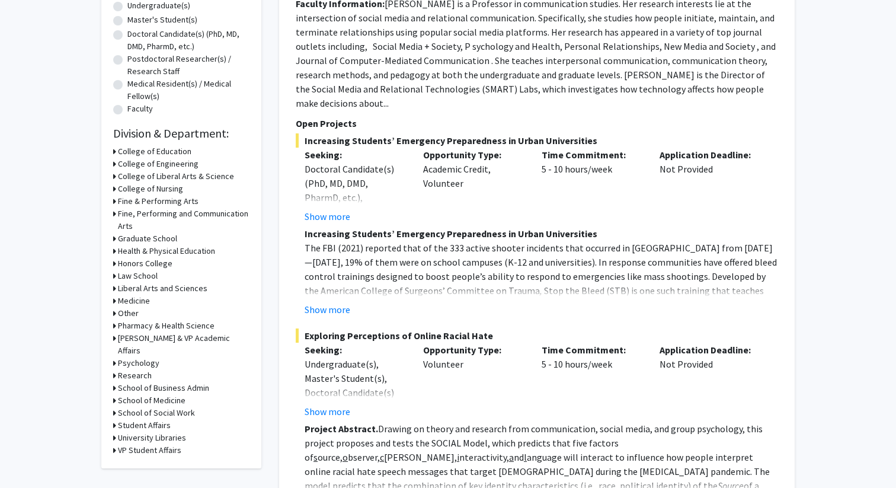
click at [142, 299] on h3 "Medicine" at bounding box center [134, 300] width 32 height 12
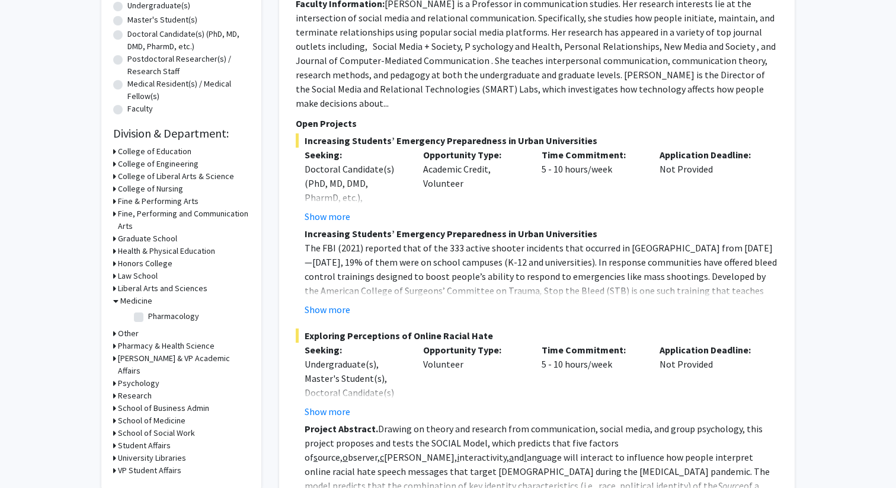
click at [148, 317] on label "Pharmacology" at bounding box center [173, 316] width 51 height 12
click at [148, 317] on input "Pharmacology" at bounding box center [152, 314] width 8 height 8
checkbox input "true"
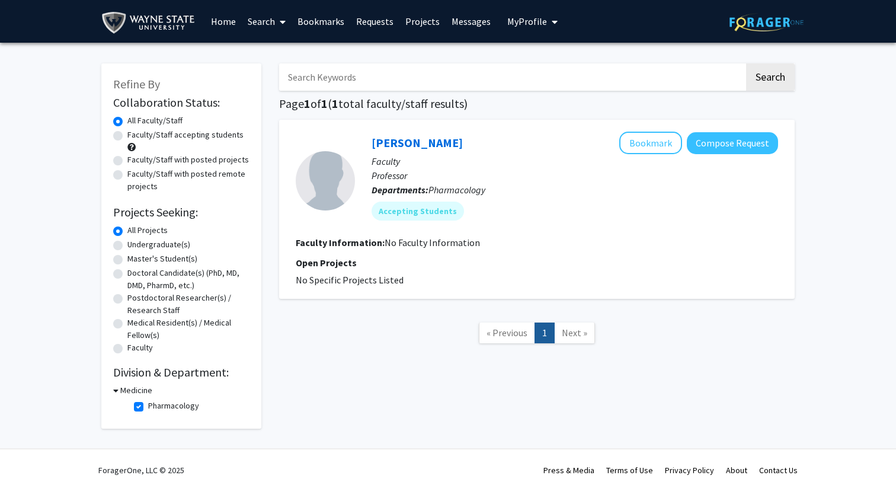
scroll to position [3, 0]
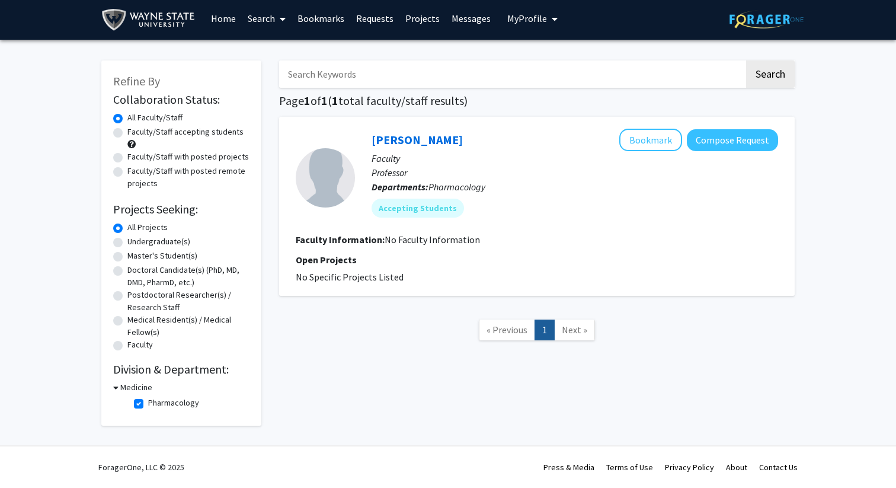
click at [126, 384] on h3 "Medicine" at bounding box center [136, 387] width 32 height 12
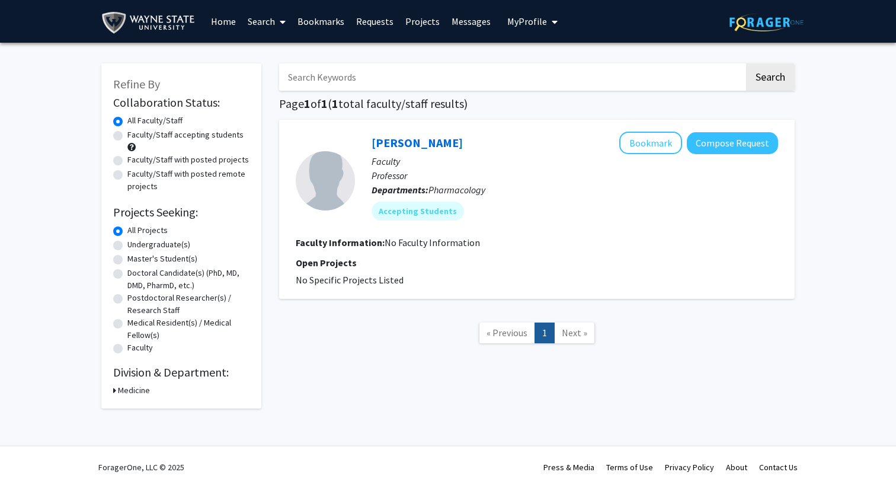
click at [126, 384] on h3 "Medicine" at bounding box center [134, 390] width 32 height 12
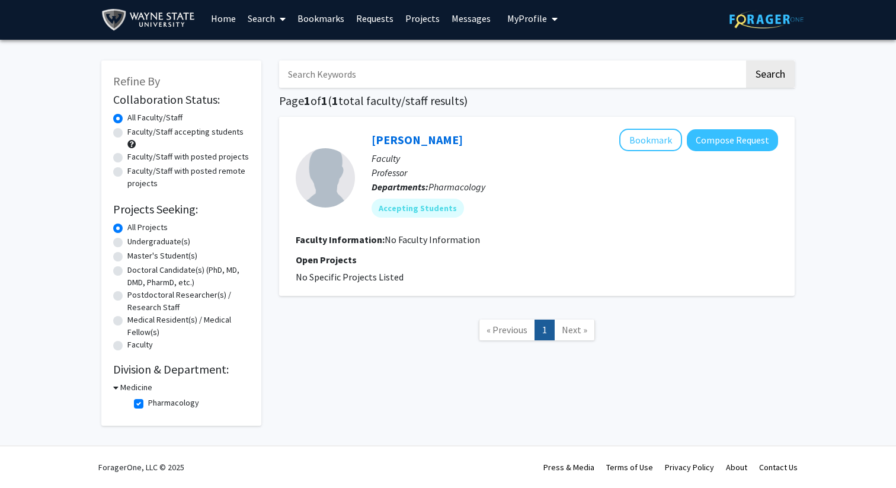
click at [148, 405] on label "Pharmacology" at bounding box center [173, 402] width 51 height 12
click at [148, 404] on input "Pharmacology" at bounding box center [152, 400] width 8 height 8
checkbox input "false"
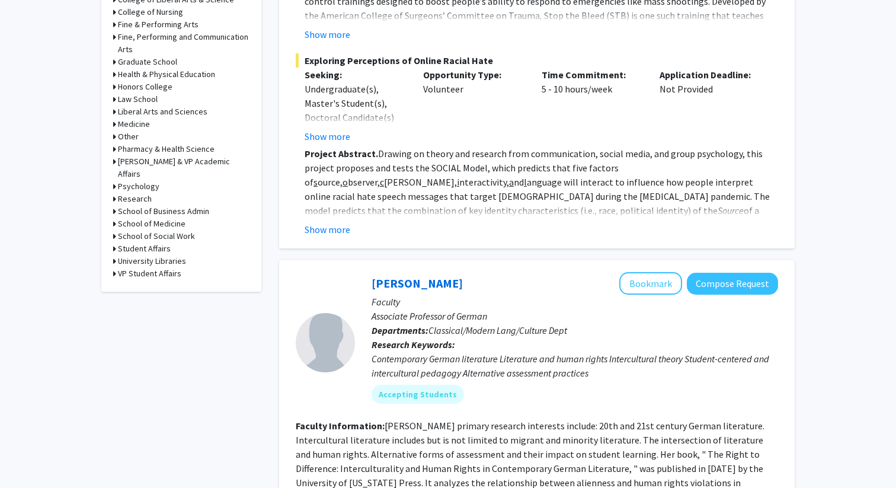
scroll to position [483, 0]
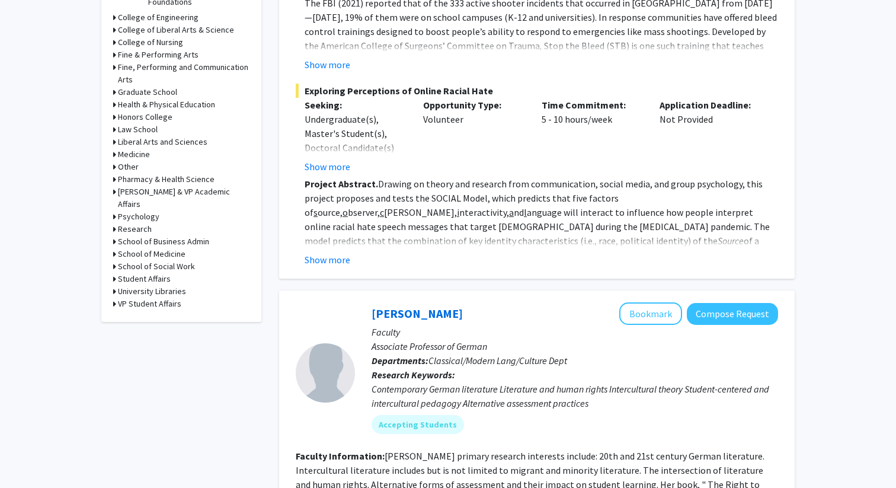
click at [168, 248] on h3 "School of Medicine" at bounding box center [152, 254] width 68 height 12
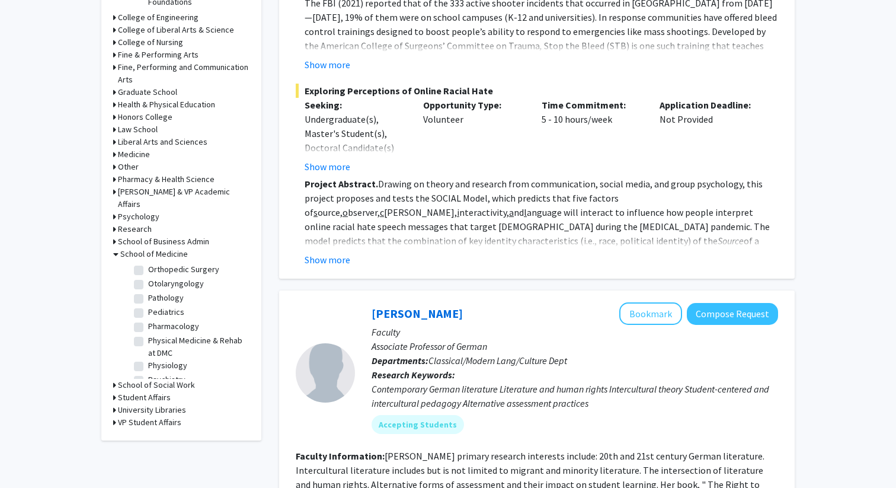
scroll to position [321, 0]
click at [171, 315] on label "Pharmacology" at bounding box center [173, 321] width 51 height 12
click at [156, 315] on input "Pharmacology" at bounding box center [152, 319] width 8 height 8
checkbox input "true"
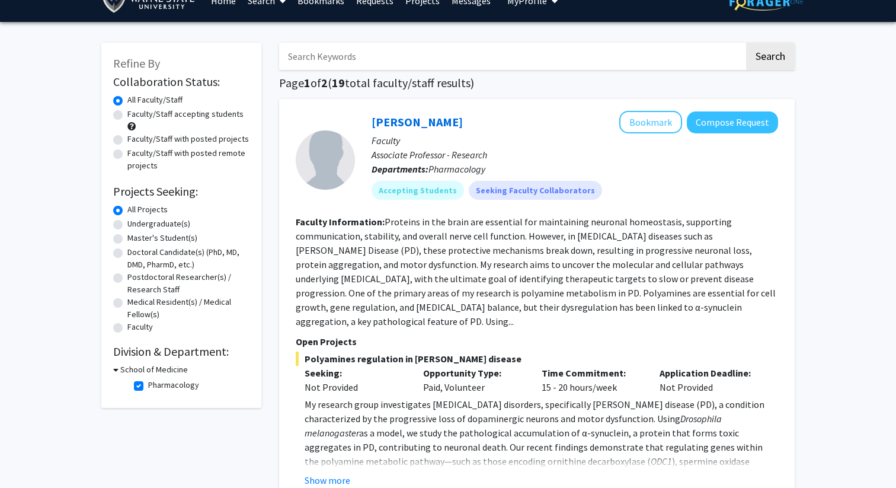
scroll to position [37, 0]
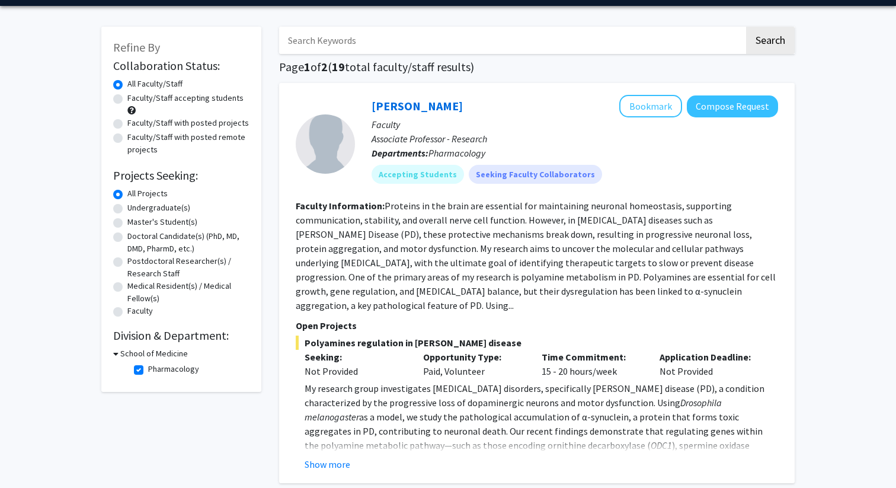
click at [751, 297] on section "Faculty Information: Proteins in the brain are essential for maintaining neuron…" at bounding box center [537, 255] width 482 height 114
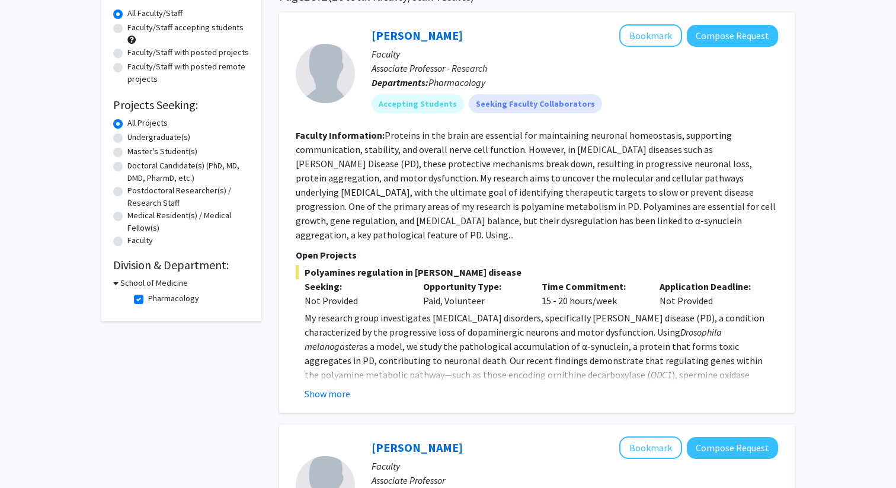
scroll to position [110, 0]
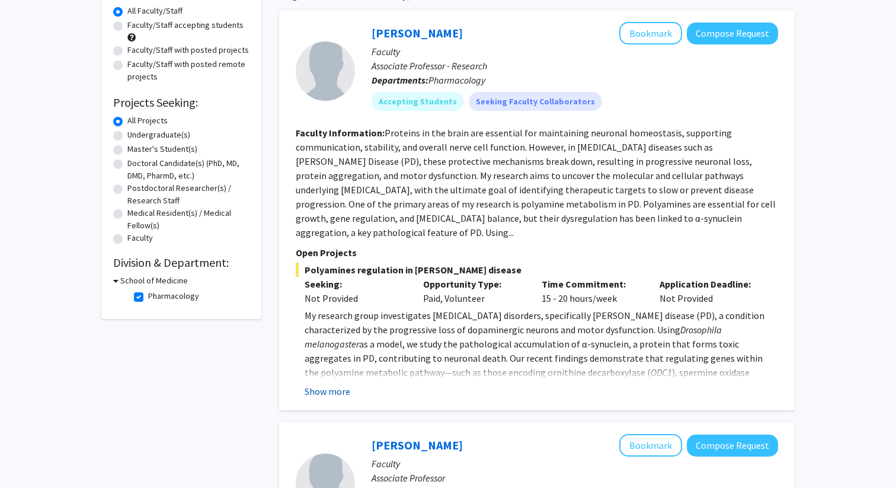
click at [326, 384] on button "Show more" at bounding box center [328, 391] width 46 height 14
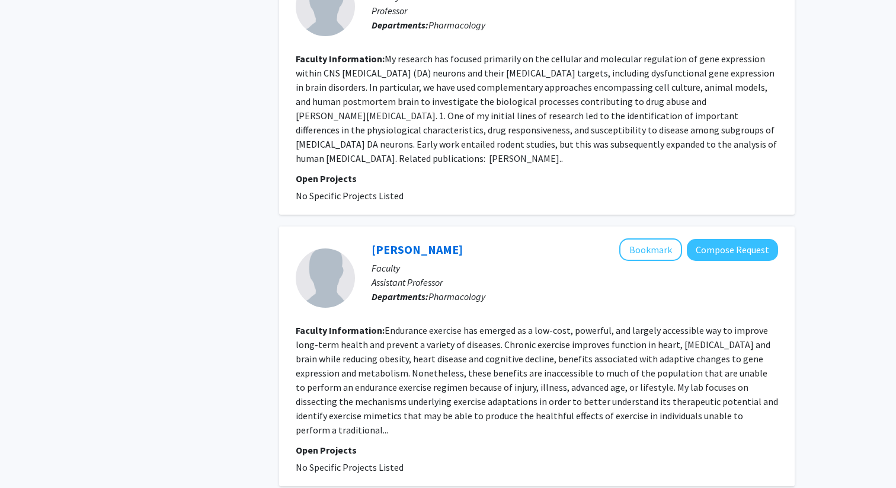
scroll to position [2738, 0]
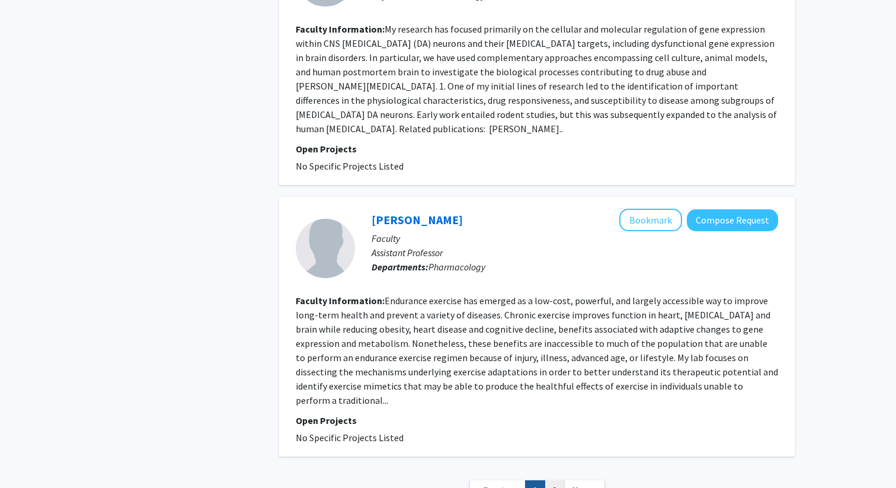
click at [561, 480] on link "2" at bounding box center [554, 490] width 20 height 21
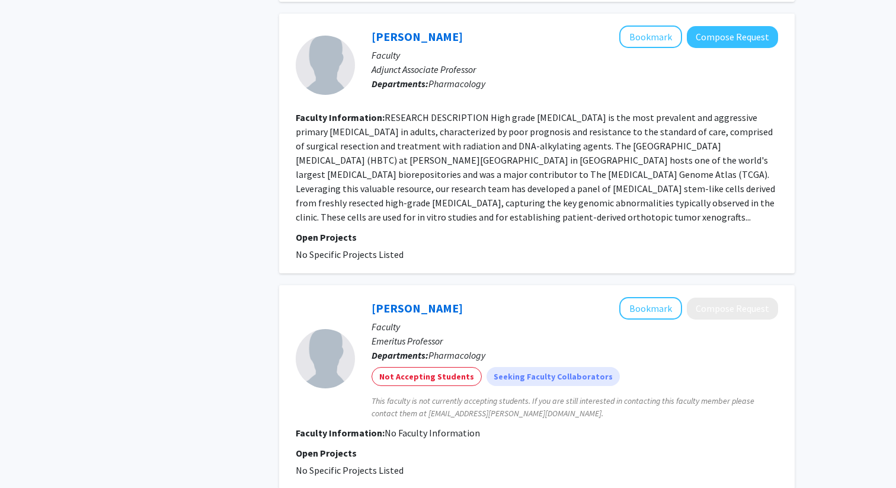
scroll to position [1896, 0]
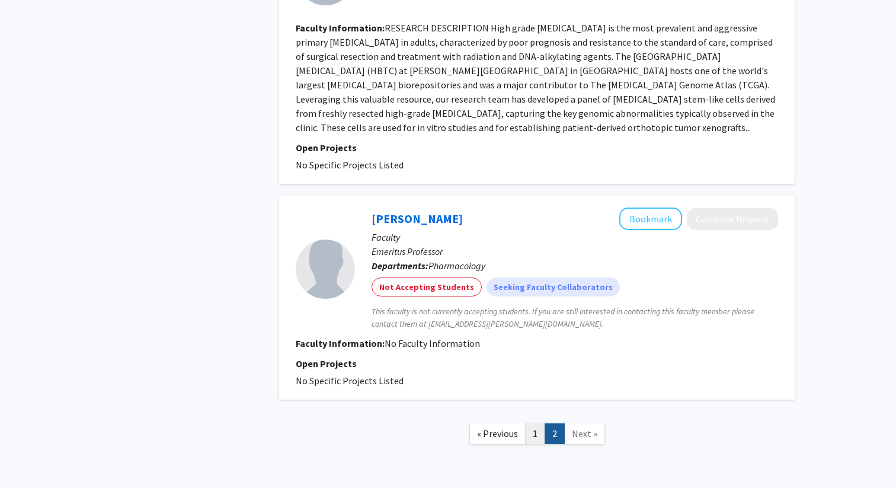
click at [538, 423] on link "1" at bounding box center [535, 433] width 20 height 21
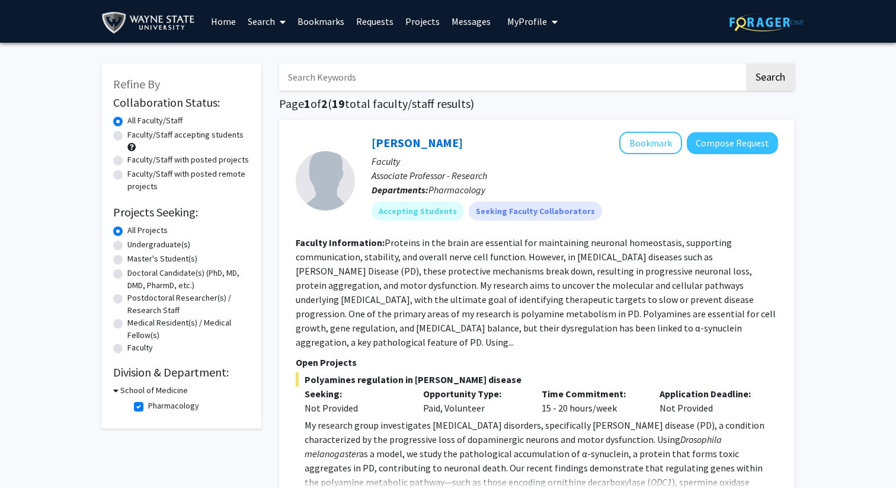
click at [371, 78] on input "Search Keywords" at bounding box center [511, 76] width 465 height 27
type input "b"
